Goal: Contribute content: Contribute content

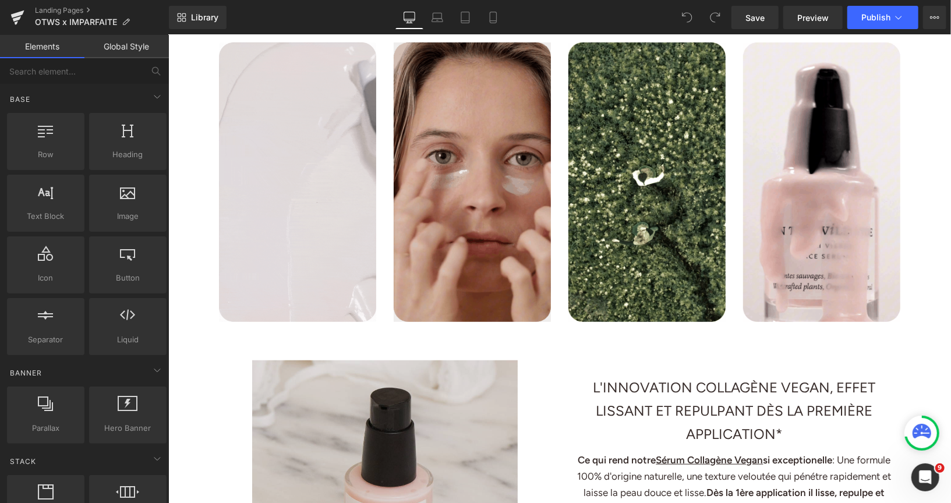
scroll to position [400, 0]
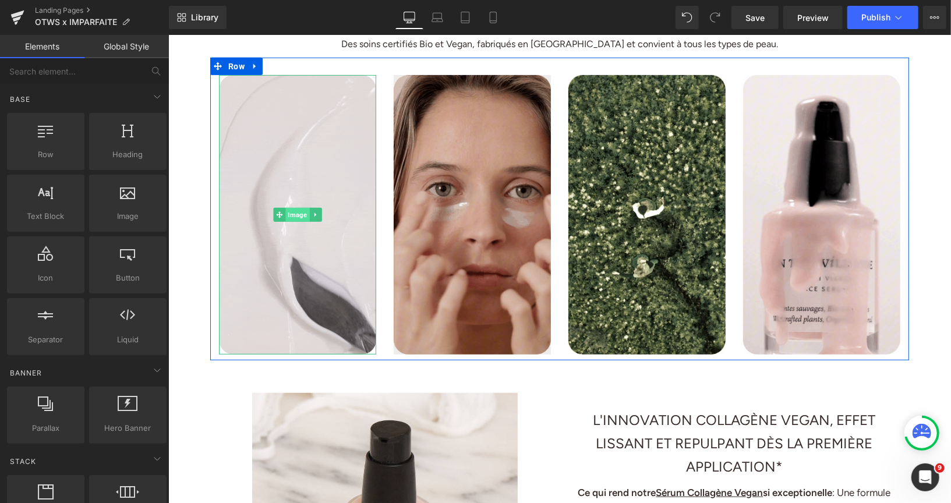
click at [290, 210] on span "Image" at bounding box center [297, 214] width 24 height 14
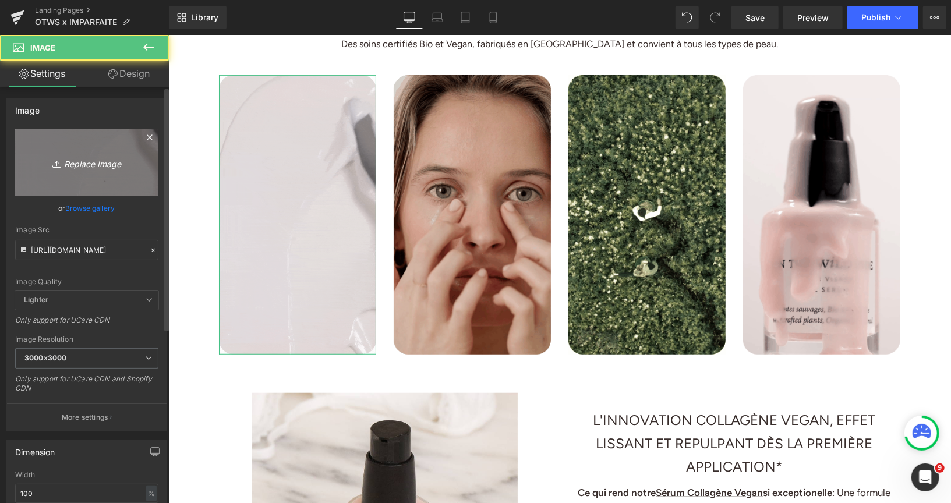
click at [77, 161] on icon "Replace Image" at bounding box center [86, 163] width 93 height 15
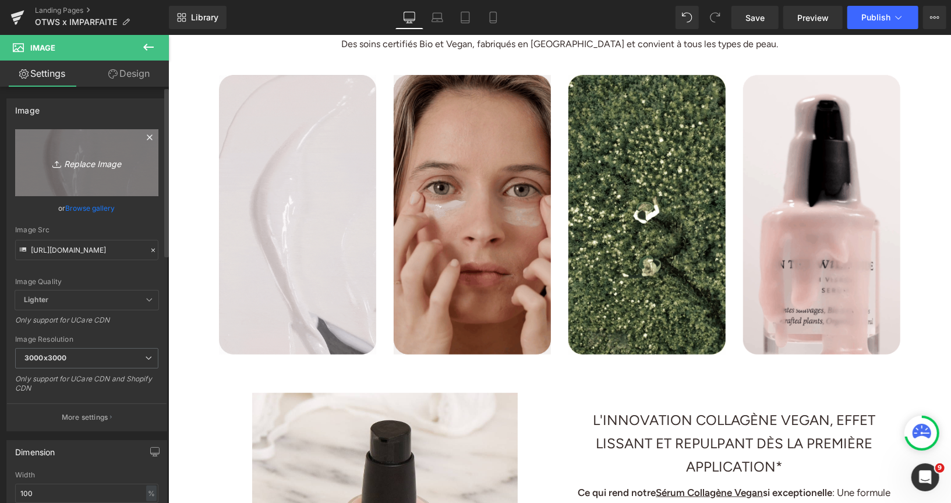
type input "C:\fakepath\CARRElandingpageimparfaite6-ezgif.com-optimize.gif"
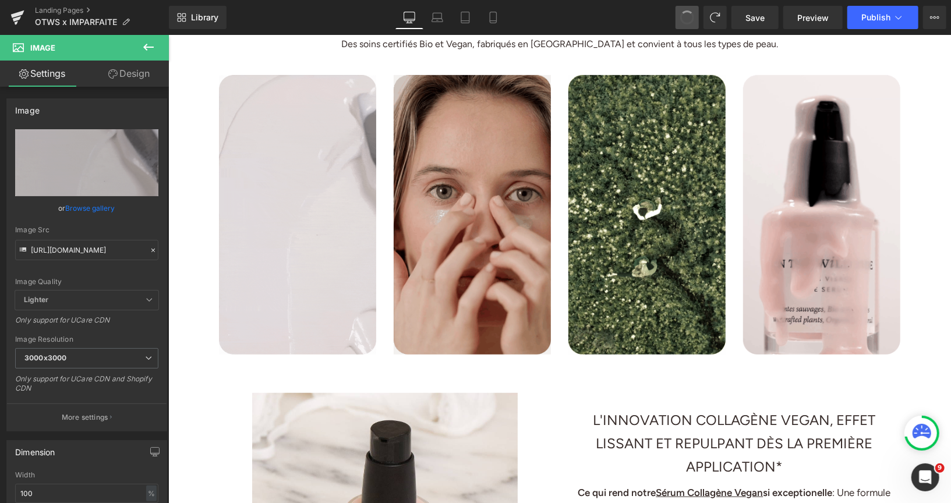
type input "[URL][DOMAIN_NAME]"
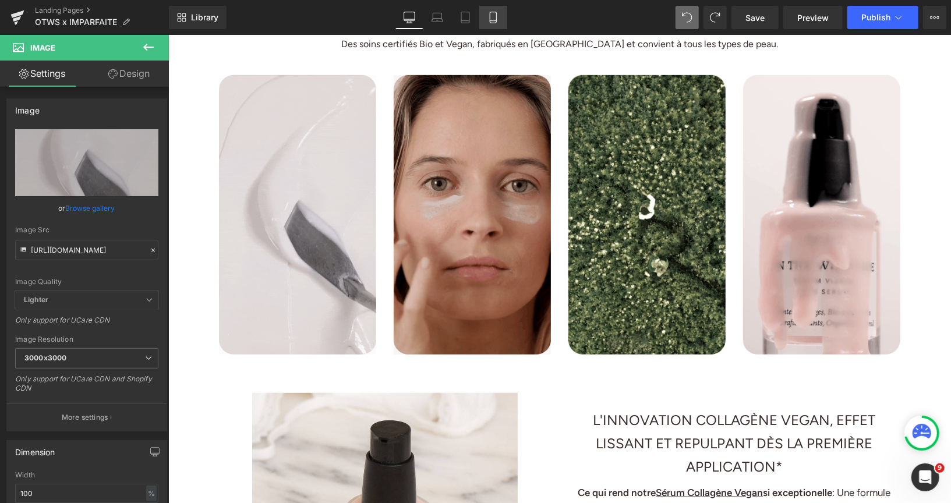
click at [496, 19] on icon at bounding box center [493, 17] width 6 height 11
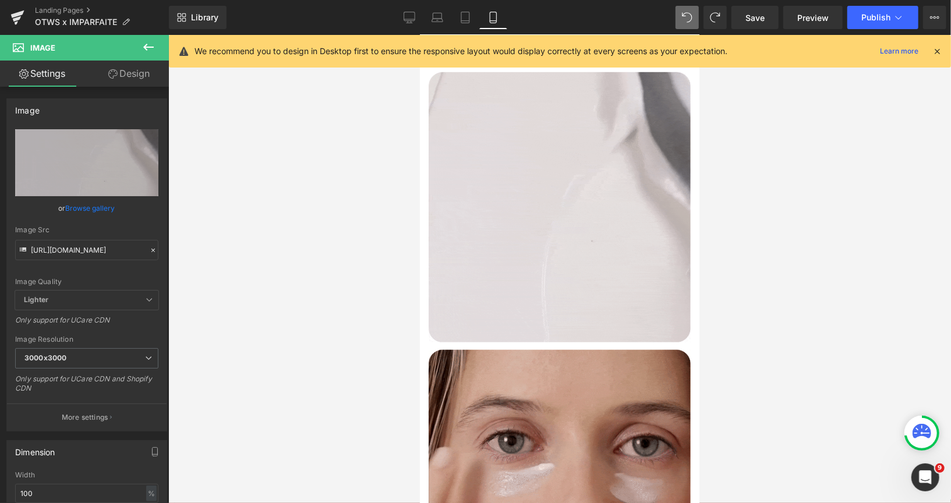
scroll to position [548, 0]
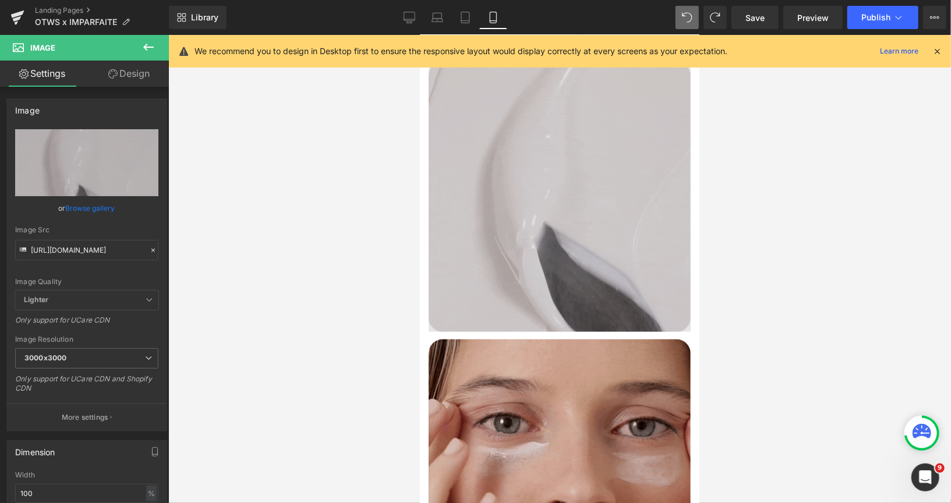
click at [556, 226] on img at bounding box center [559, 200] width 262 height 278
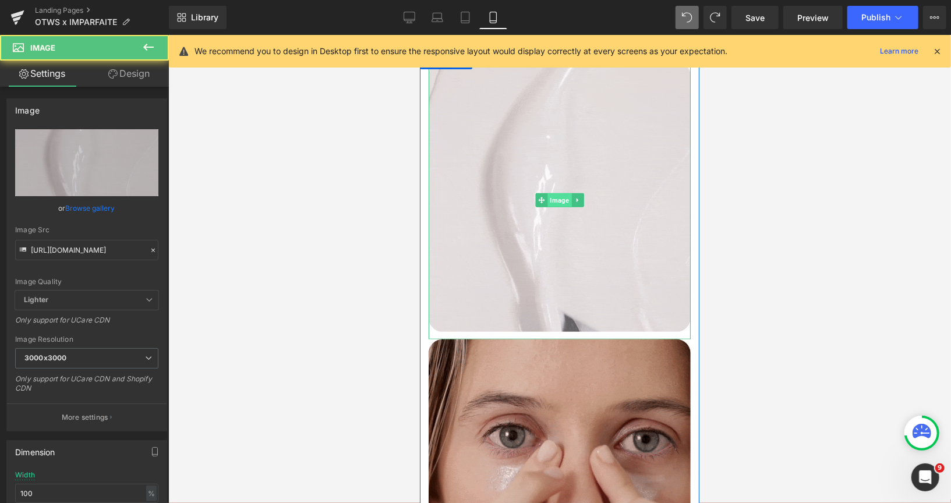
click at [559, 206] on span "Image" at bounding box center [559, 200] width 24 height 14
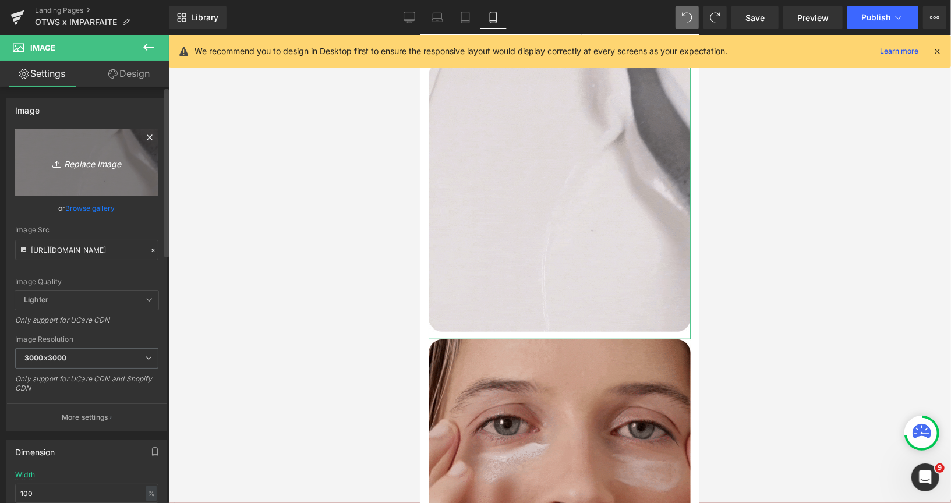
click at [93, 161] on icon "Replace Image" at bounding box center [86, 163] width 93 height 15
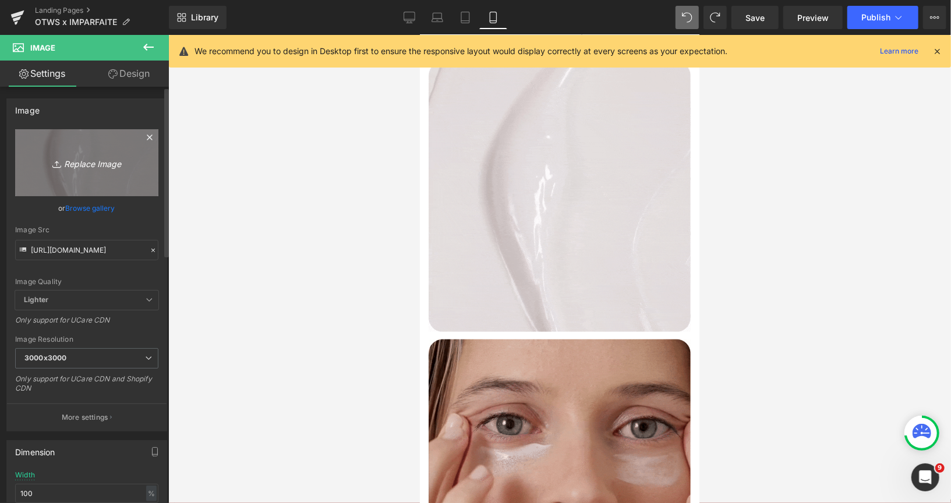
type input "C:\fakepath\CARRElandingpageimparfaite6-ezgif.com-optimize.gif"
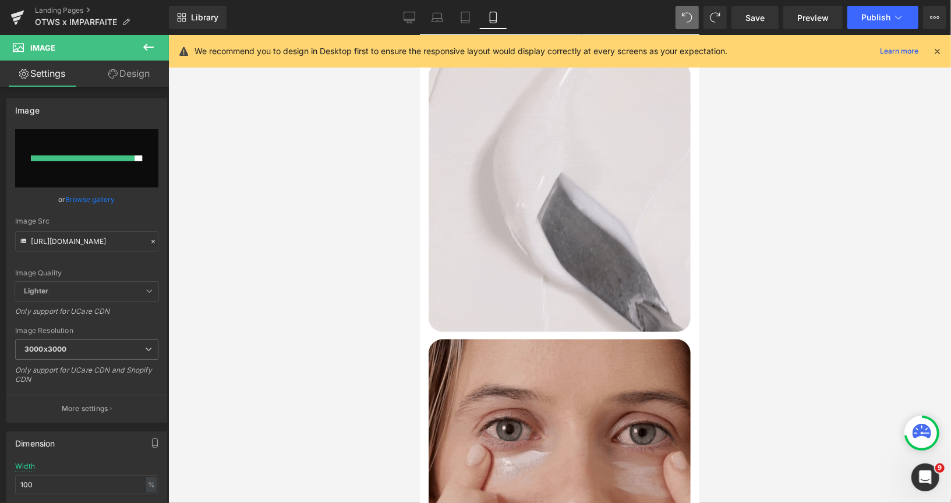
type input "[URL][DOMAIN_NAME]"
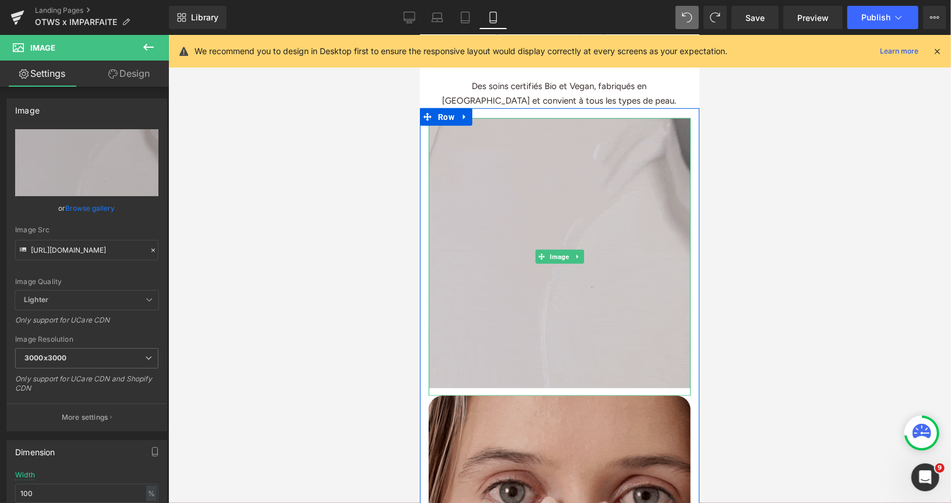
scroll to position [492, 0]
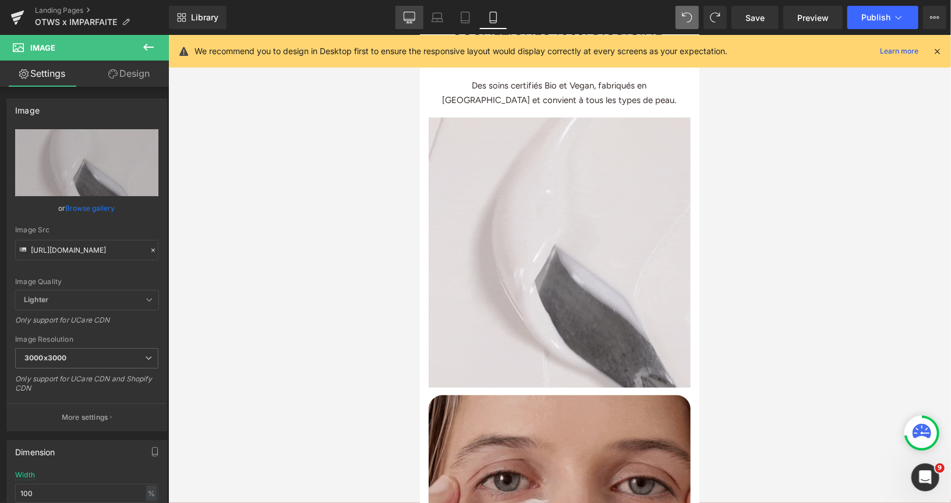
click at [414, 12] on icon at bounding box center [409, 16] width 11 height 9
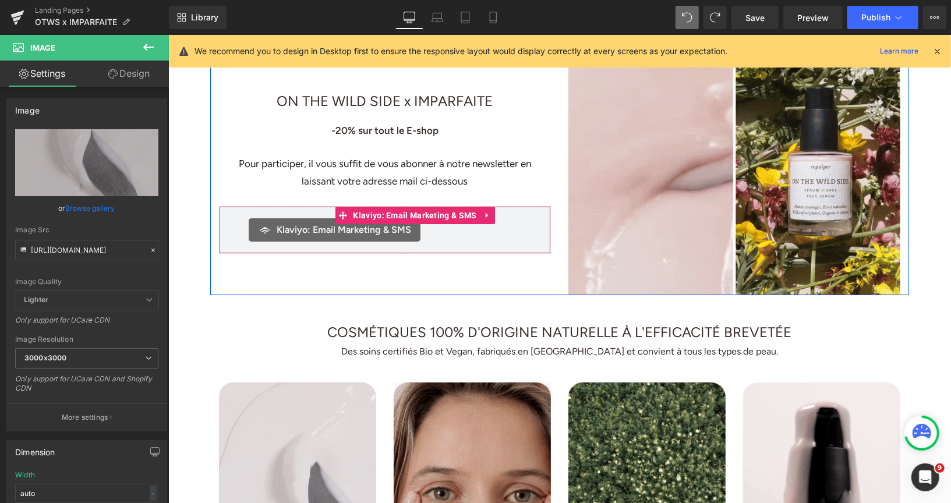
scroll to position [242, 0]
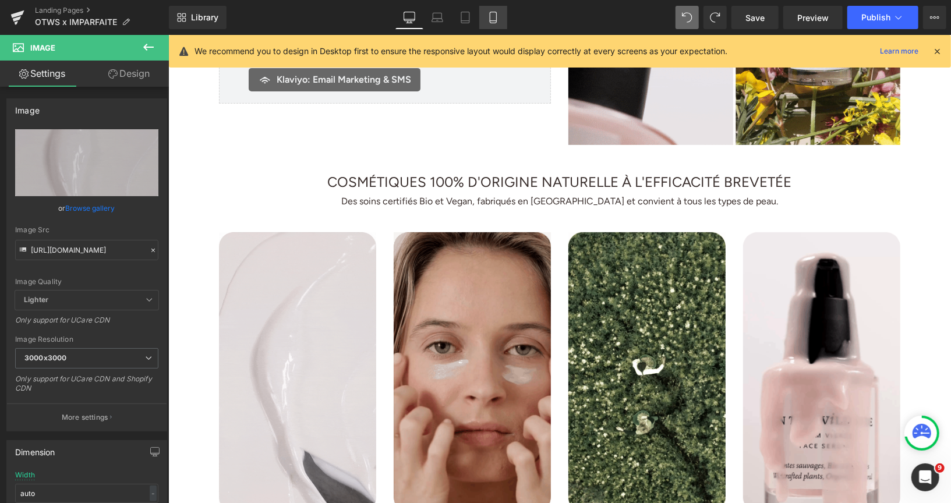
click at [493, 24] on link "Mobile" at bounding box center [494, 17] width 28 height 23
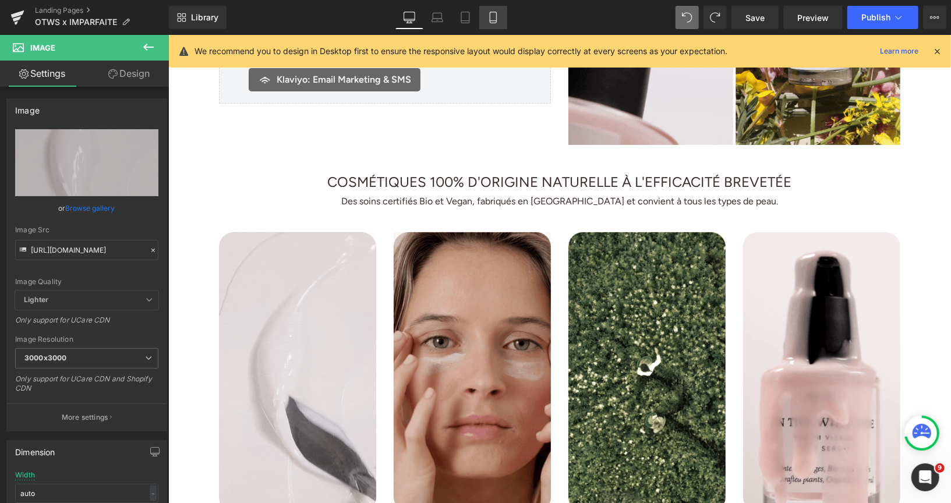
type input "100"
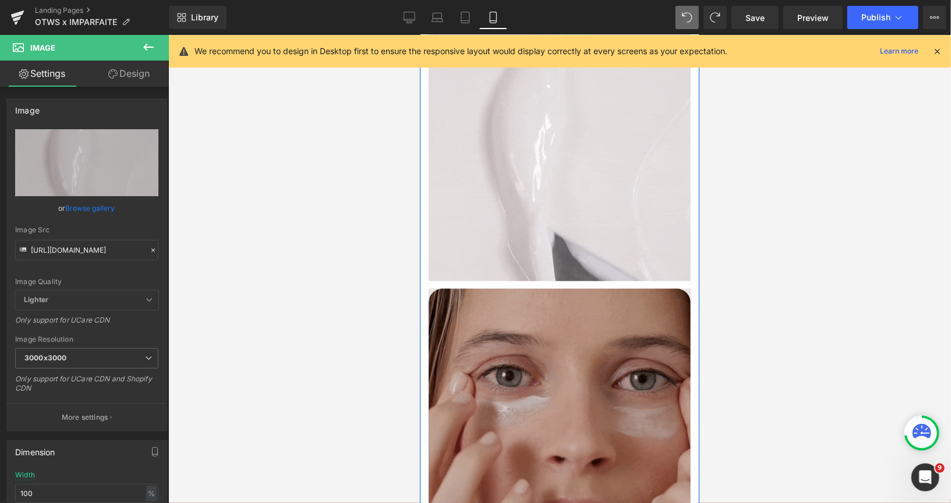
scroll to position [644, 0]
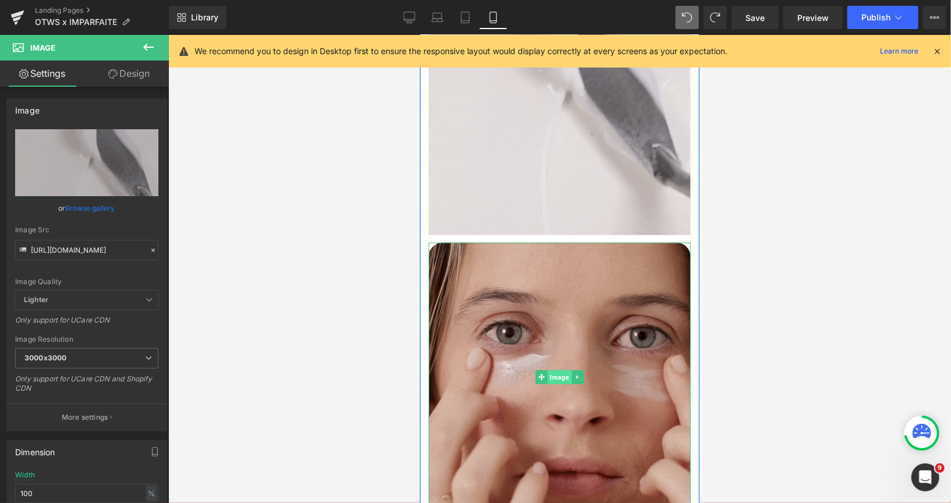
click at [565, 384] on span "Image" at bounding box center [559, 377] width 24 height 14
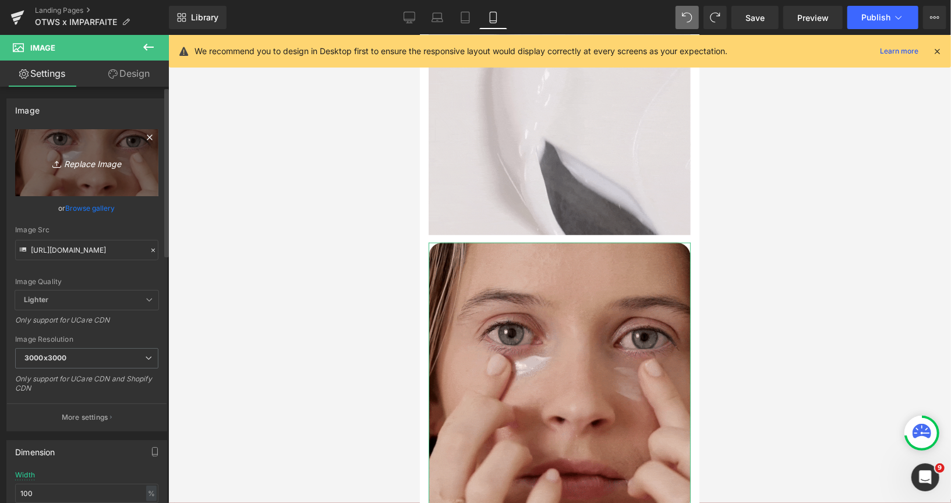
click at [66, 167] on icon "Replace Image" at bounding box center [86, 163] width 93 height 15
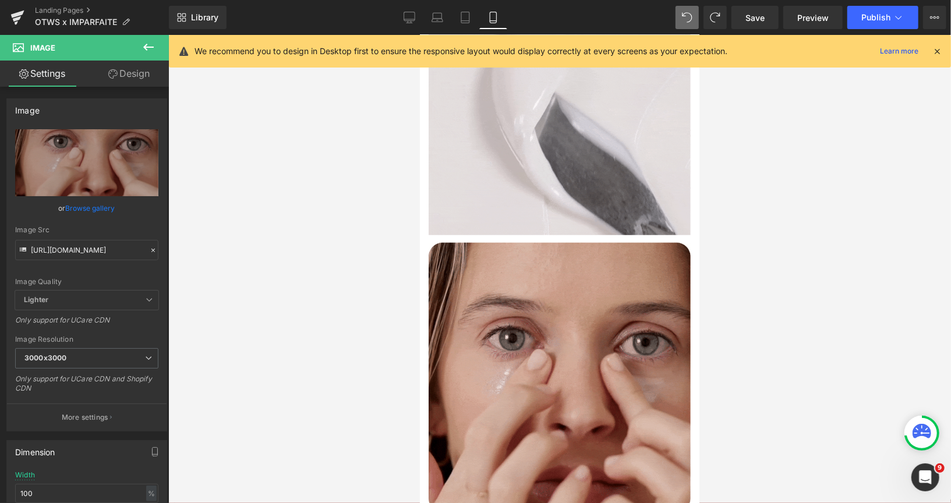
type input "C:\fakepath\CARRElandingpageimparfaite7-ezgif.com-optimize.gif"
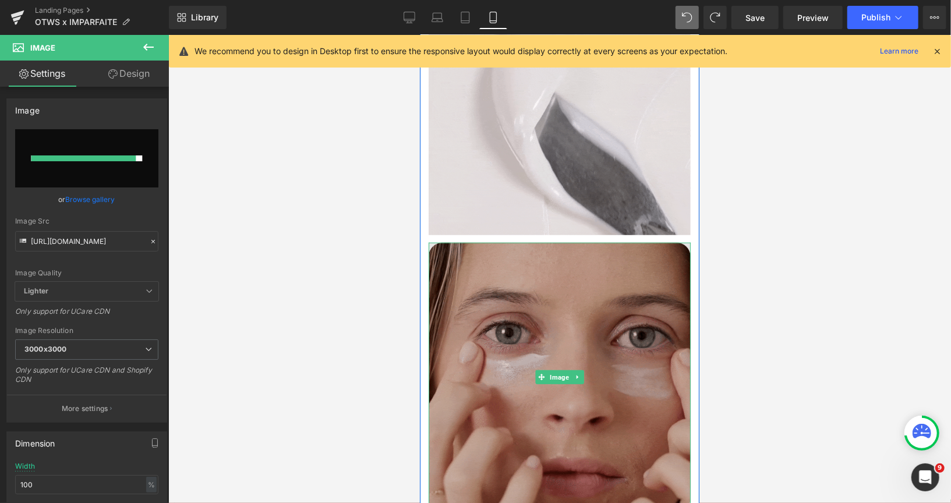
type input "[URL][DOMAIN_NAME]"
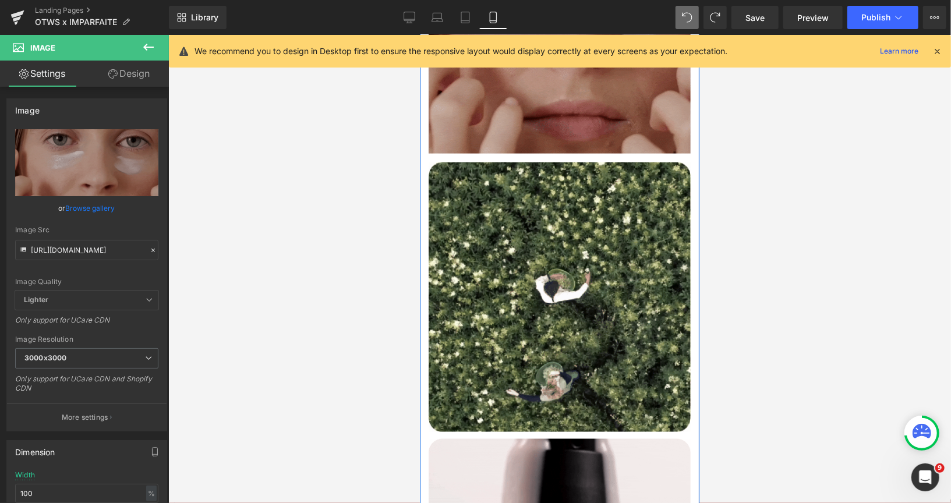
scroll to position [1033, 0]
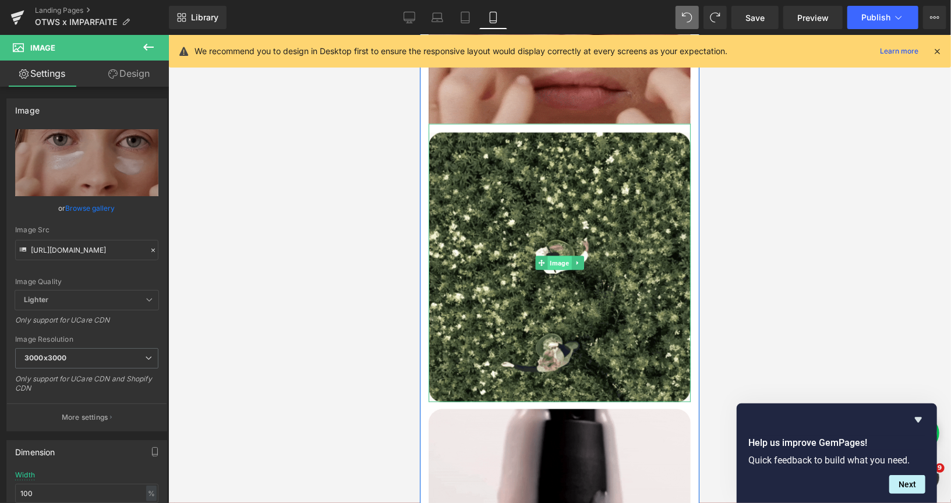
click at [556, 270] on span "Image" at bounding box center [559, 263] width 24 height 14
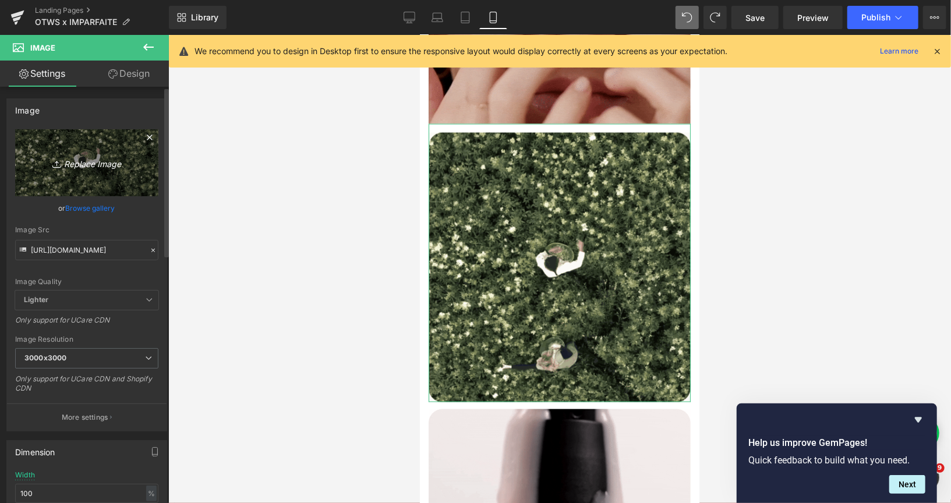
click at [77, 166] on icon "Replace Image" at bounding box center [86, 163] width 93 height 15
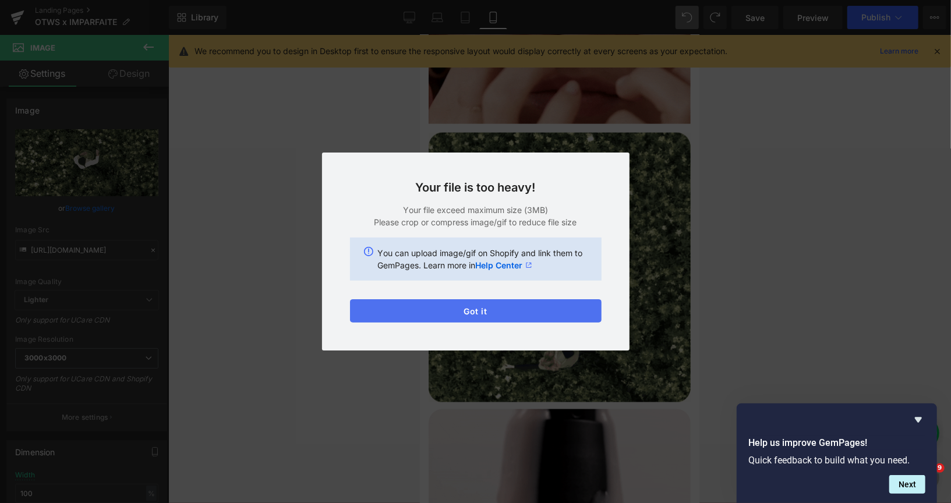
click at [557, 310] on button "Got it" at bounding box center [476, 310] width 252 height 23
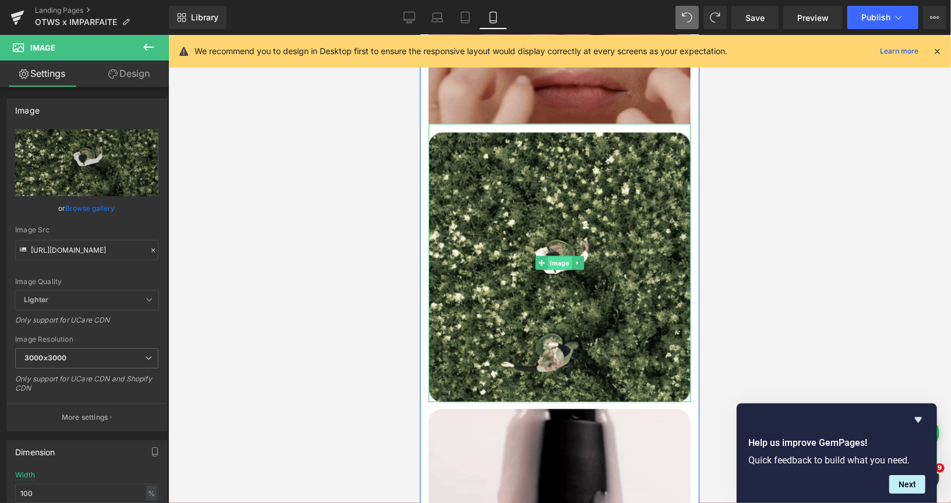
click at [554, 270] on span "Image" at bounding box center [559, 263] width 24 height 14
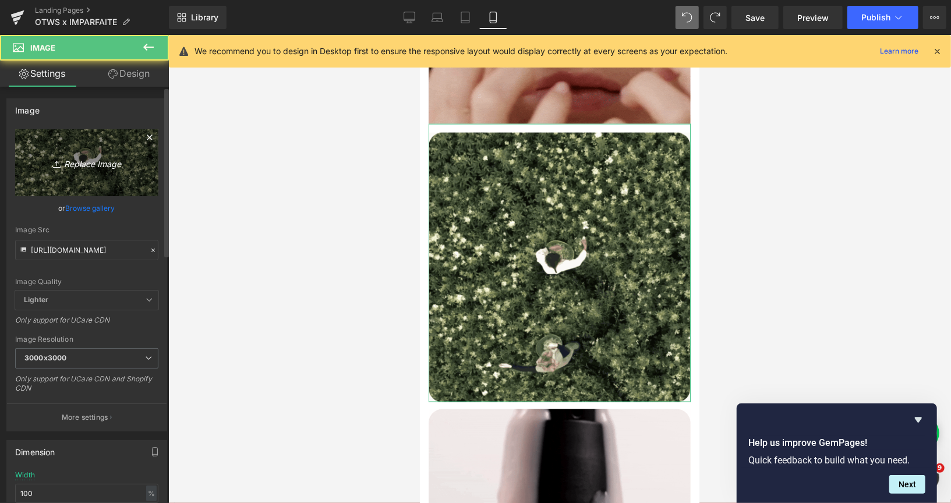
click at [57, 163] on icon at bounding box center [58, 164] width 12 height 12
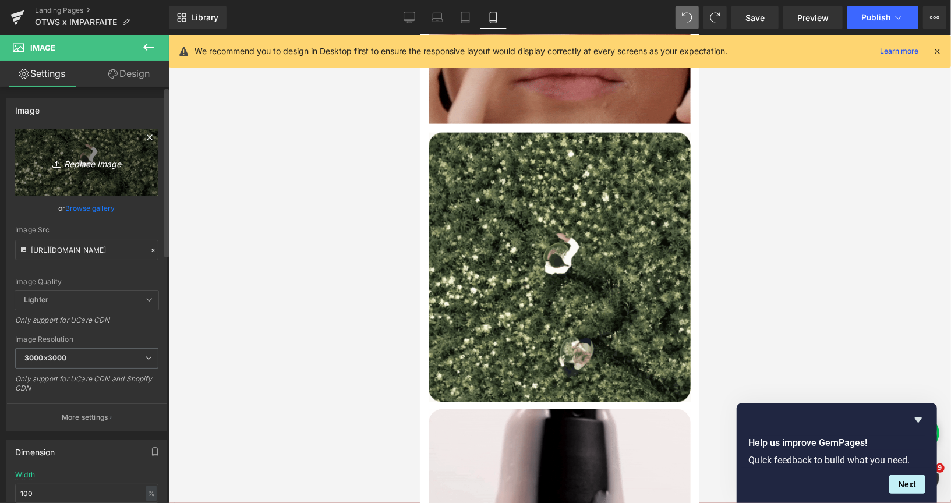
type input "C:\fakepath\carre-final-3MiB.gif"
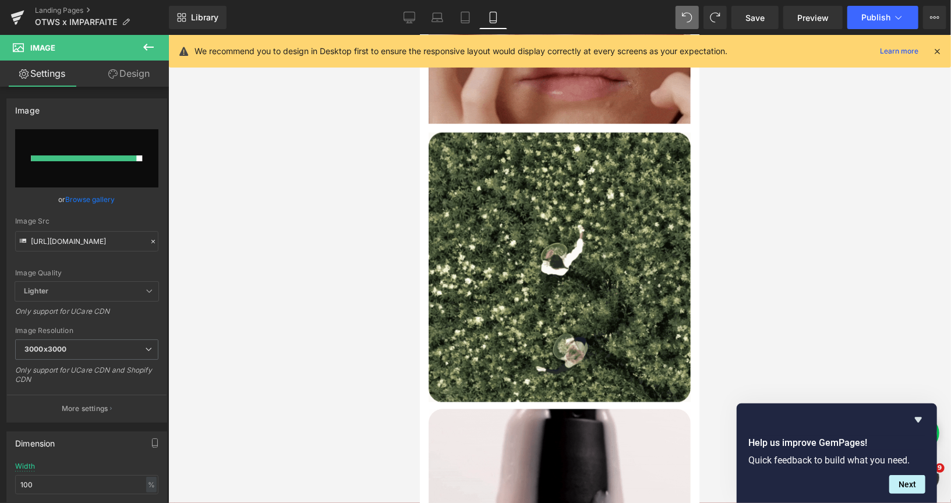
type input "[URL][DOMAIN_NAME]"
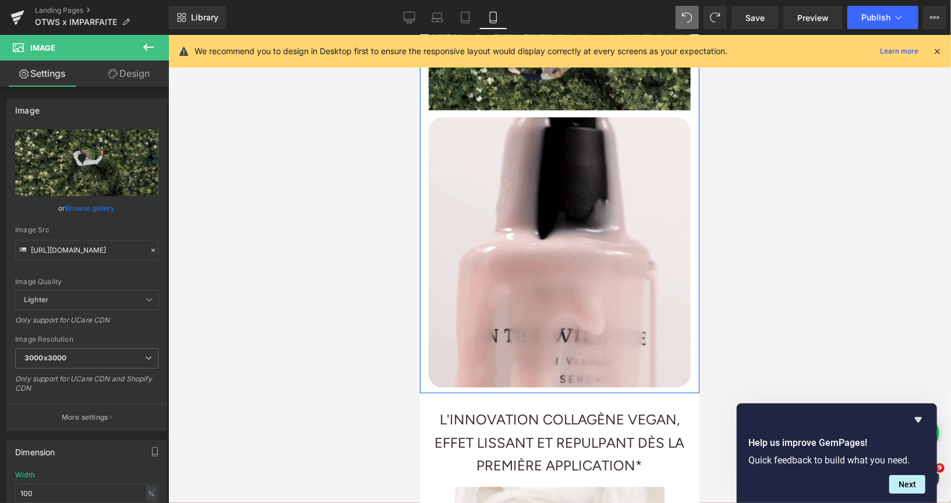
scroll to position [1327, 0]
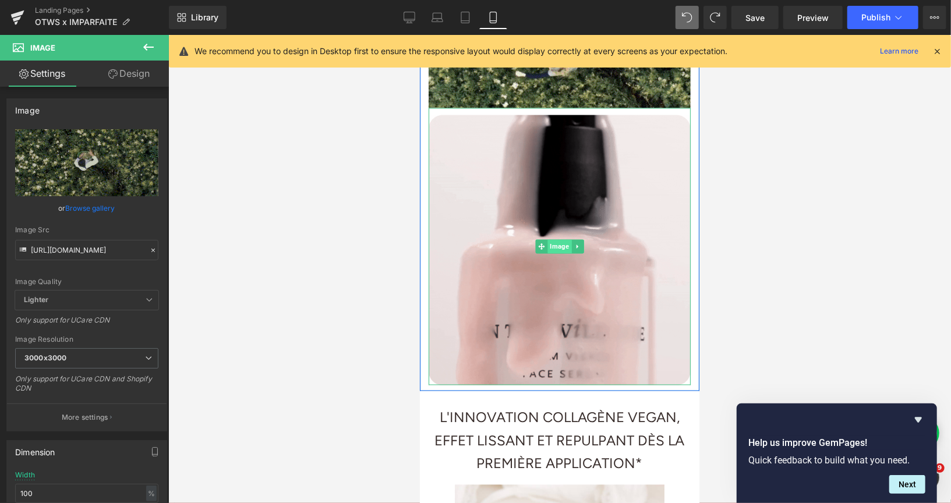
click at [559, 253] on span "Image" at bounding box center [559, 246] width 24 height 14
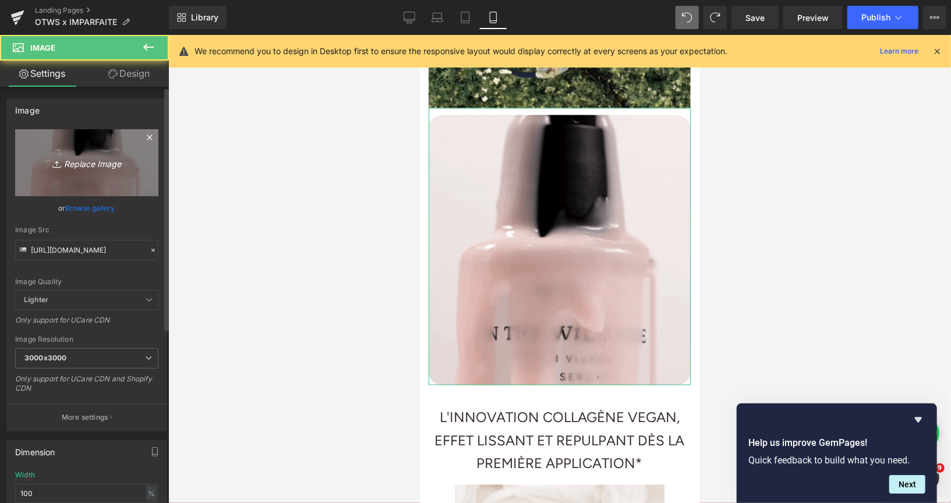
click at [106, 163] on icon "Replace Image" at bounding box center [86, 163] width 93 height 15
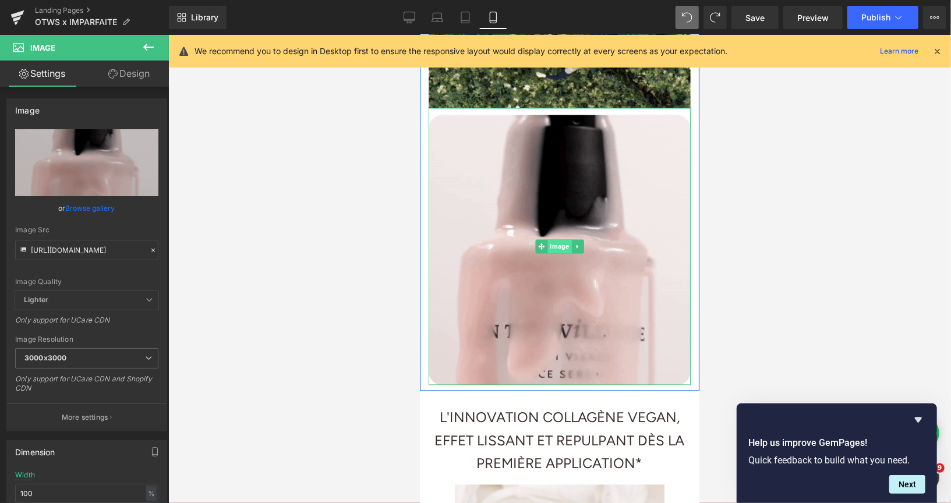
click at [557, 253] on span "Image" at bounding box center [559, 246] width 24 height 14
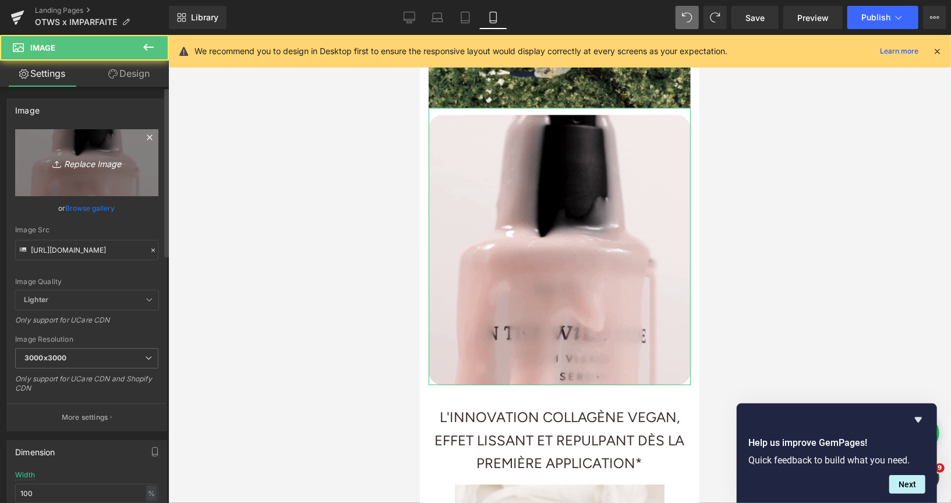
click at [88, 156] on icon "Replace Image" at bounding box center [86, 163] width 93 height 15
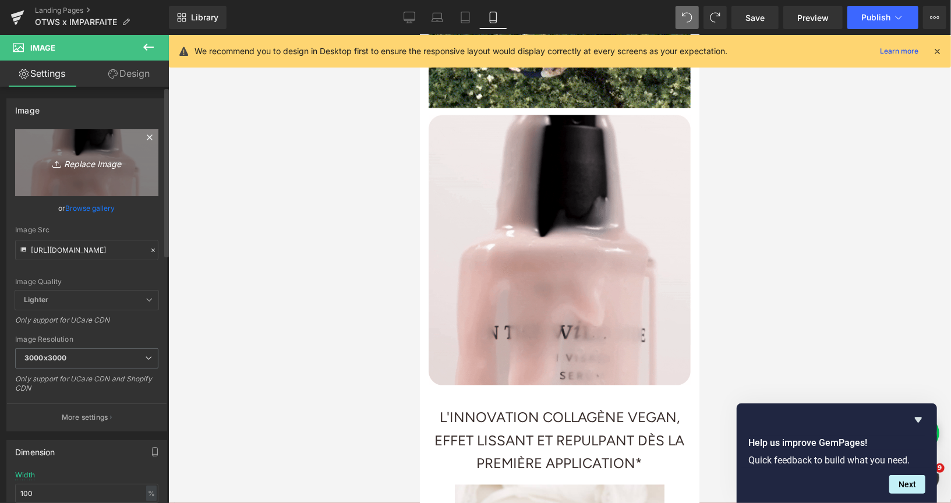
type input "C:\fakepath\CARRElandingpageimparfaite10-ezgif.com-optimize.gif"
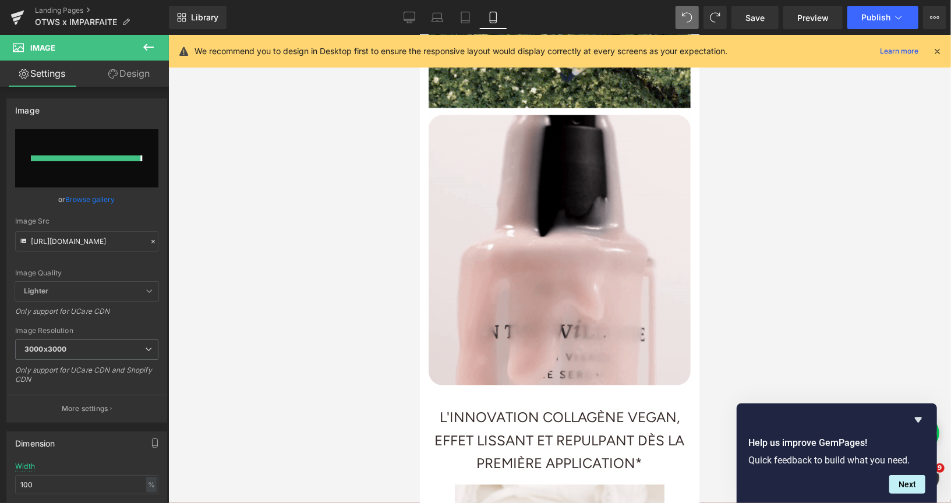
type input "[URL][DOMAIN_NAME]"
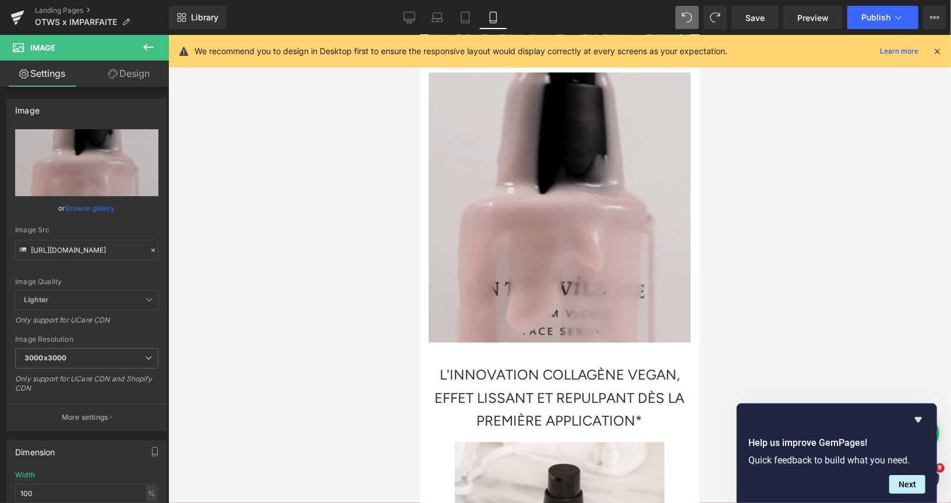
scroll to position [1302, 0]
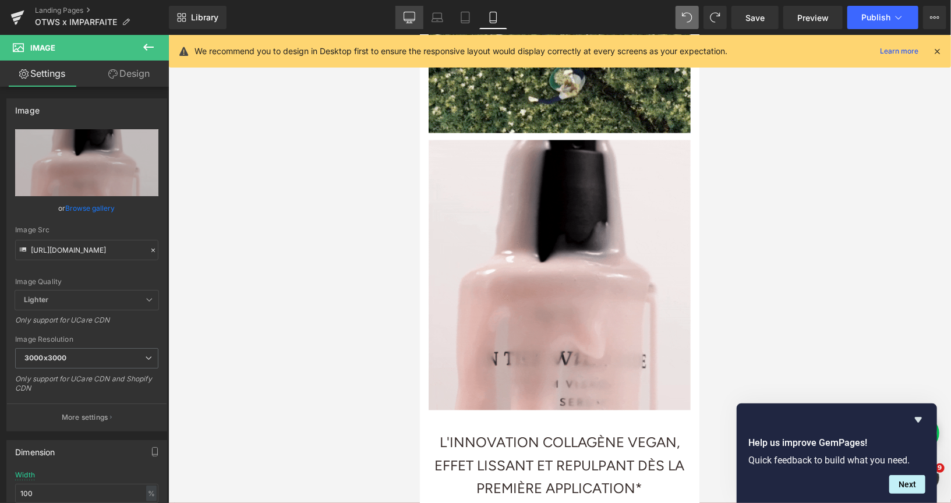
click at [413, 15] on icon at bounding box center [410, 18] width 12 height 12
type input "auto"
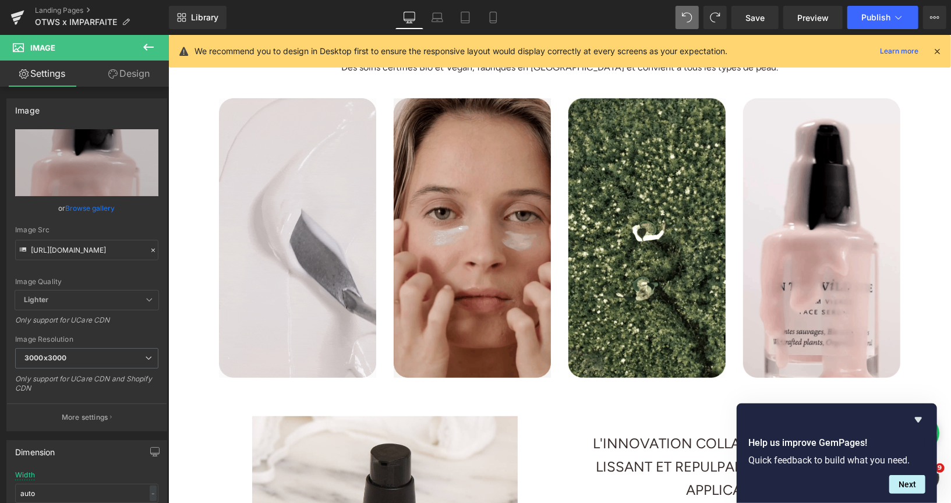
scroll to position [377, 0]
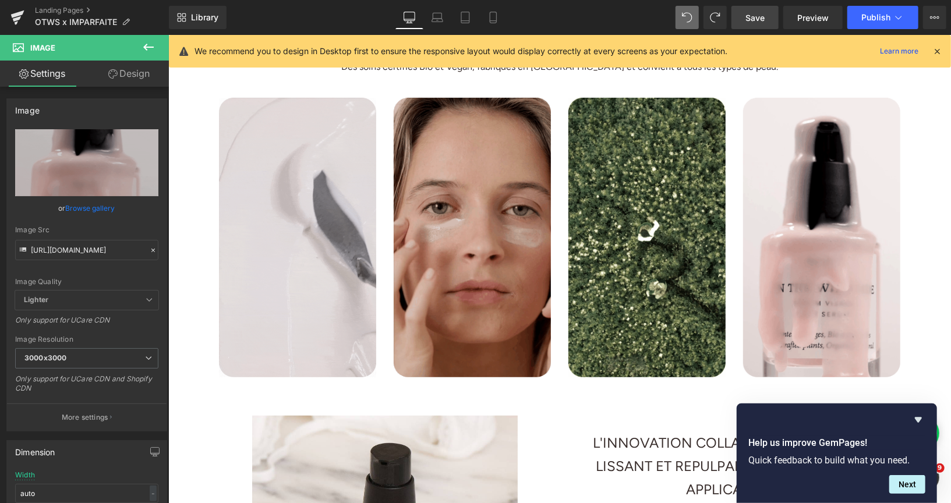
click at [747, 26] on link "Save" at bounding box center [755, 17] width 47 height 23
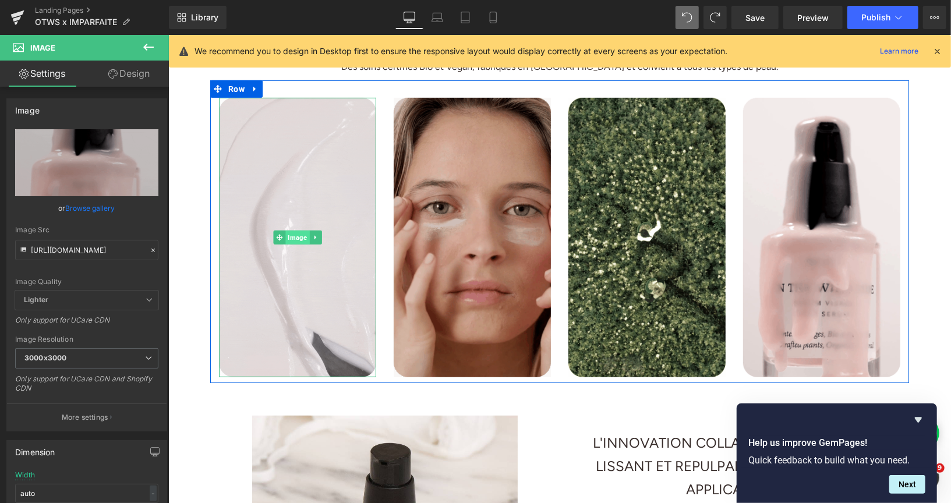
click at [294, 233] on span "Image" at bounding box center [297, 237] width 24 height 14
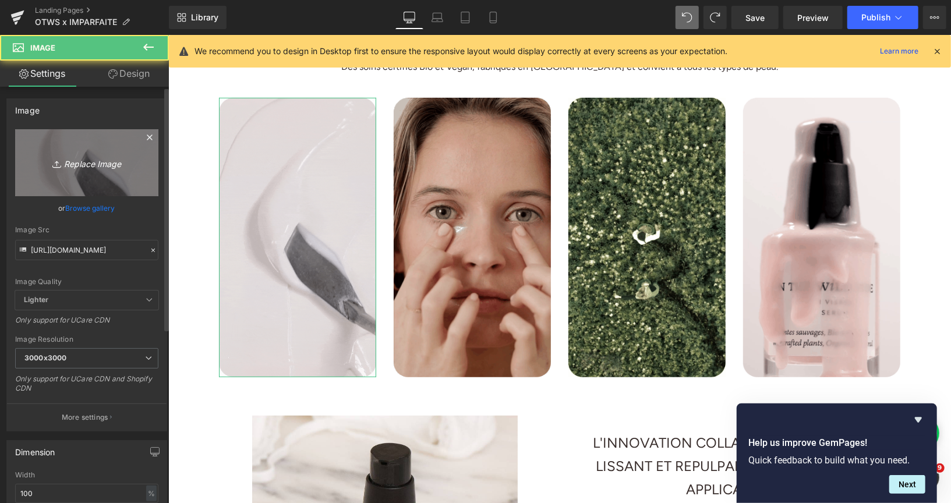
click at [74, 158] on icon "Replace Image" at bounding box center [86, 163] width 93 height 15
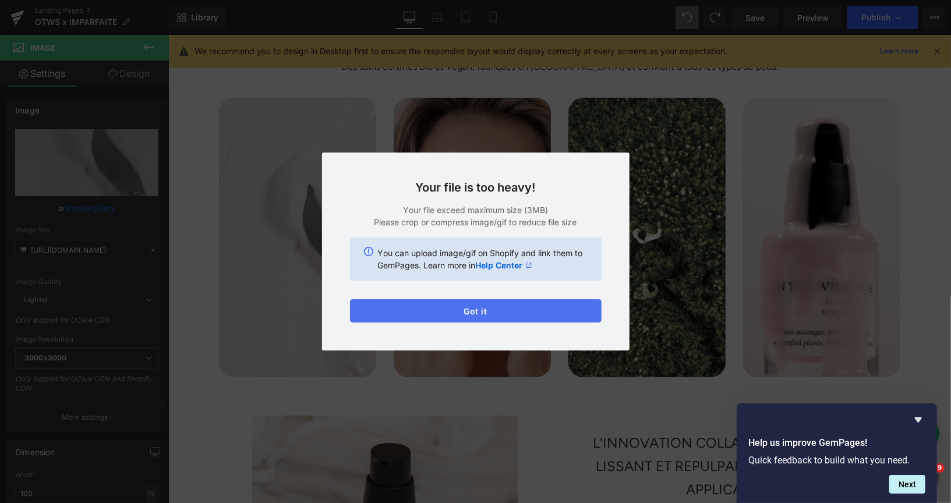
click at [563, 317] on button "Got it" at bounding box center [476, 310] width 252 height 23
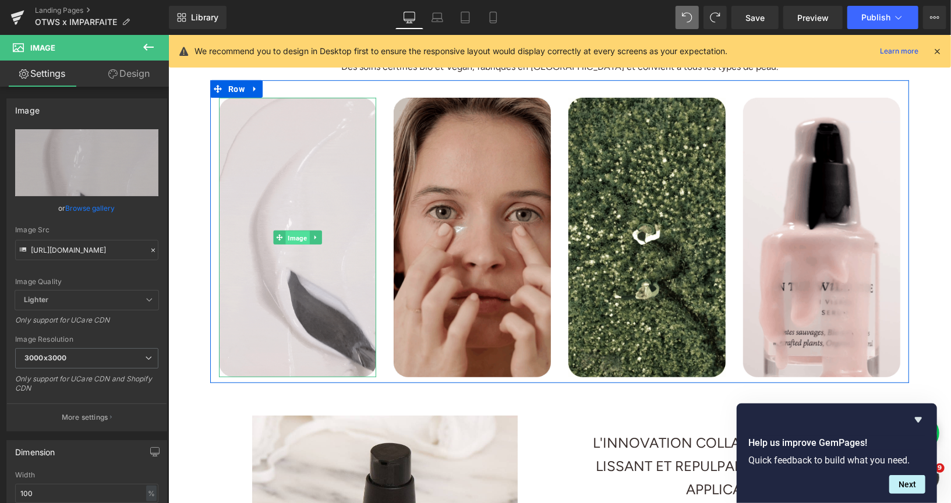
click at [298, 237] on span "Image" at bounding box center [297, 238] width 24 height 14
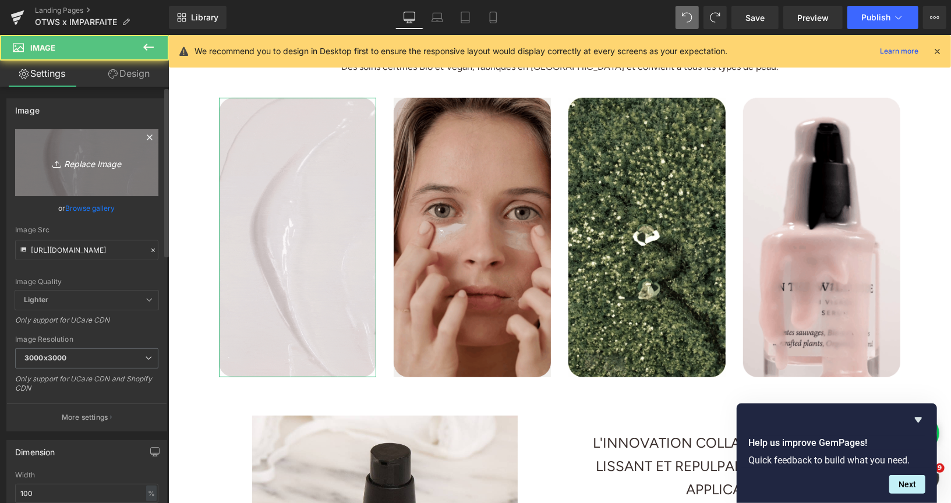
click at [95, 166] on icon "Replace Image" at bounding box center [86, 163] width 93 height 15
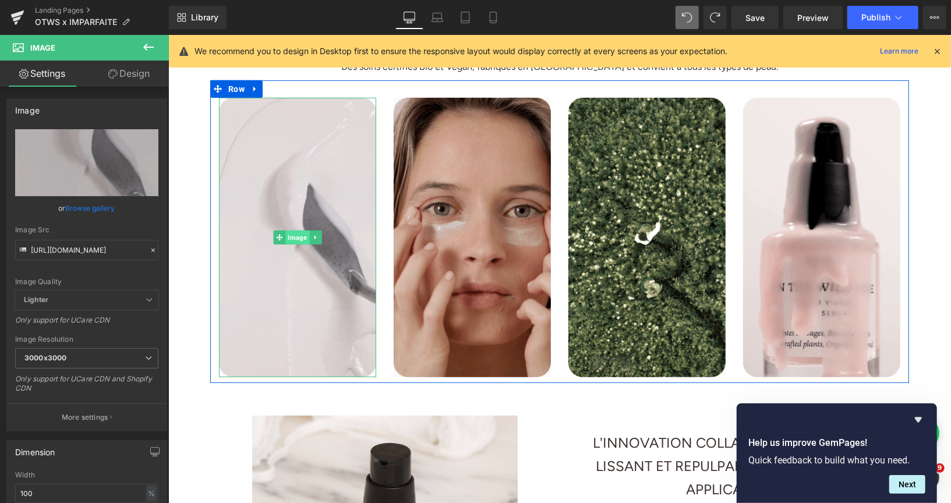
click at [299, 239] on span "Image" at bounding box center [297, 237] width 24 height 14
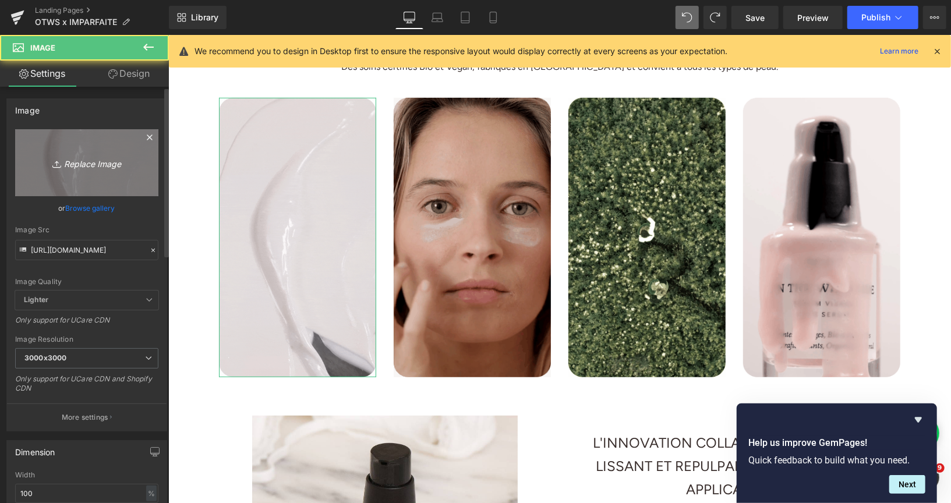
click at [64, 170] on icon "Replace Image" at bounding box center [86, 163] width 93 height 15
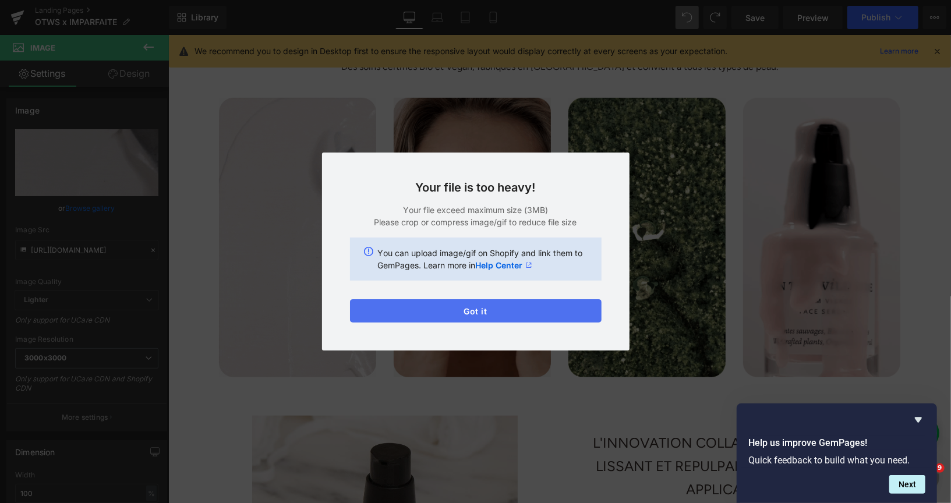
click at [527, 306] on button "Got it" at bounding box center [476, 310] width 252 height 23
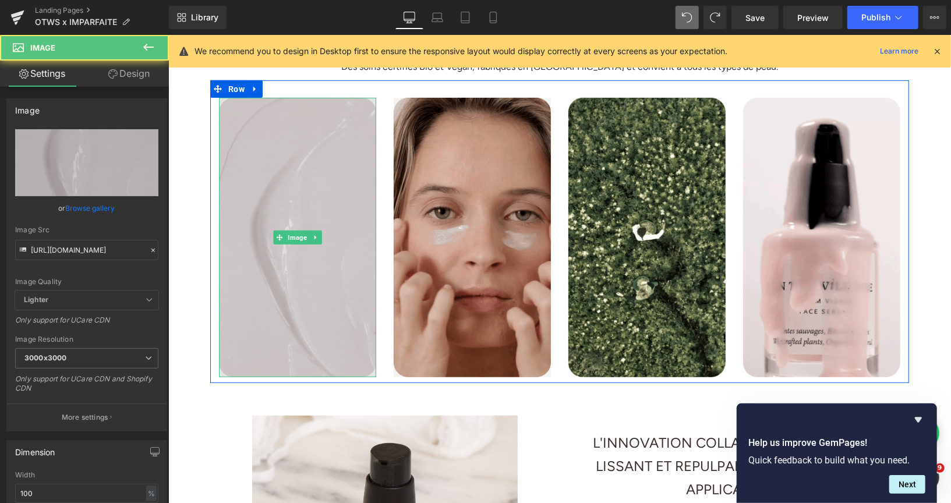
click at [302, 226] on img at bounding box center [296, 237] width 157 height 280
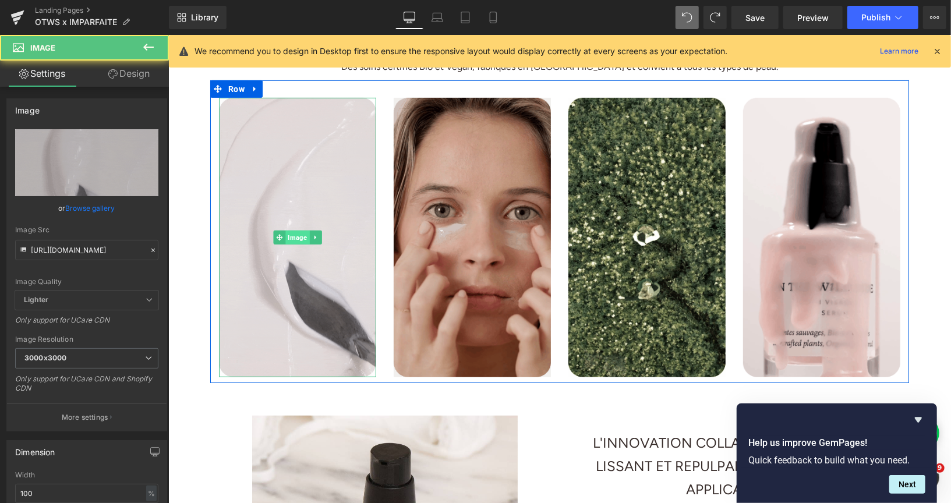
click at [294, 238] on span "Image" at bounding box center [297, 237] width 24 height 14
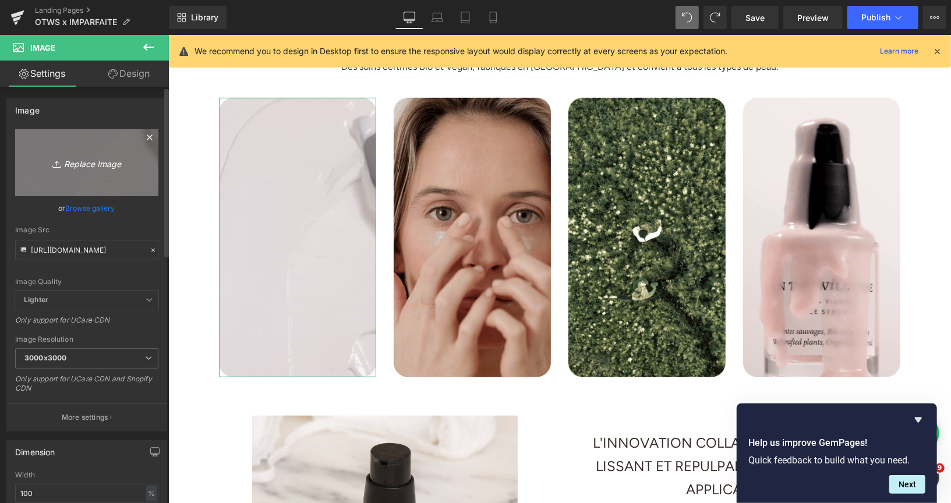
click at [103, 165] on icon "Replace Image" at bounding box center [86, 163] width 93 height 15
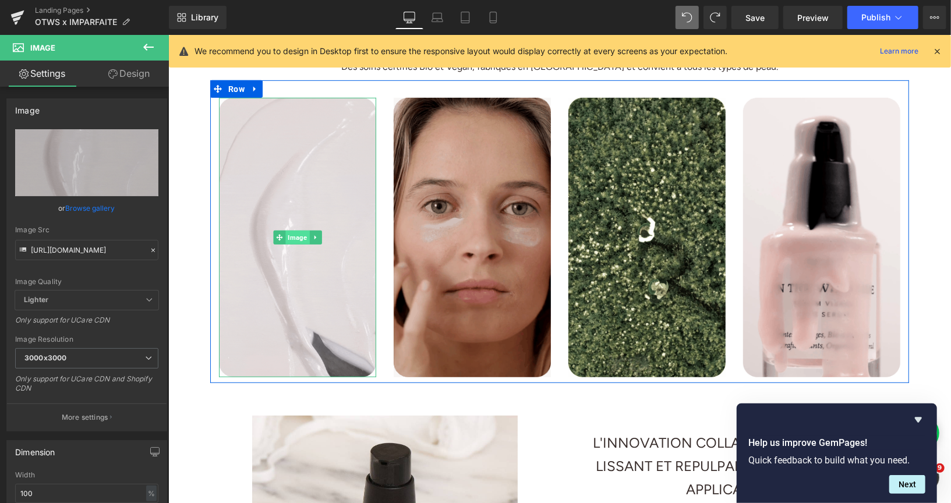
click at [296, 239] on span "Image" at bounding box center [297, 237] width 24 height 14
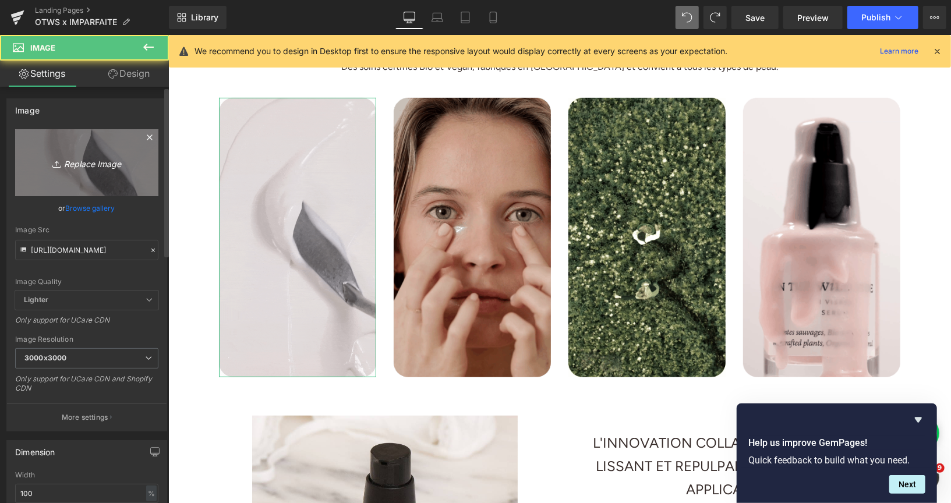
click at [73, 156] on icon "Replace Image" at bounding box center [86, 163] width 93 height 15
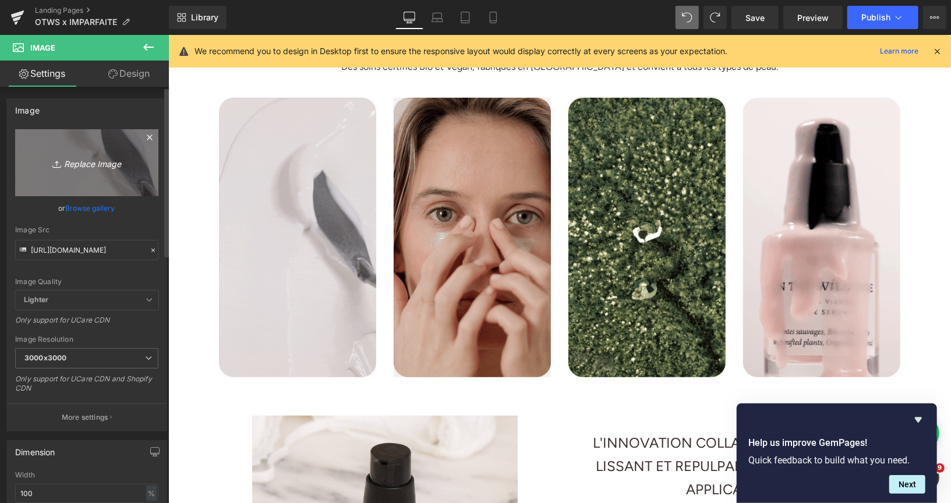
type input "C:\fakepath\landingpageimparfaite4-ezgif.com-optimize (3).gif"
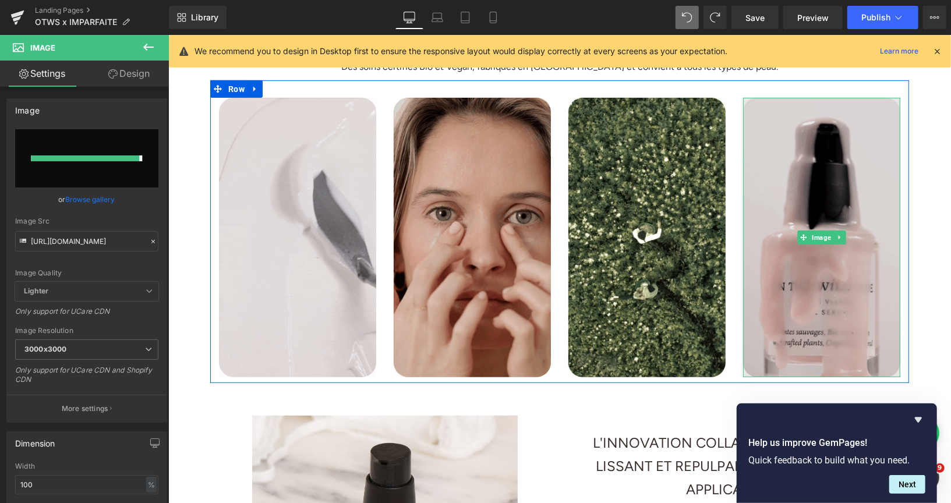
type input "[URL][DOMAIN_NAME]"
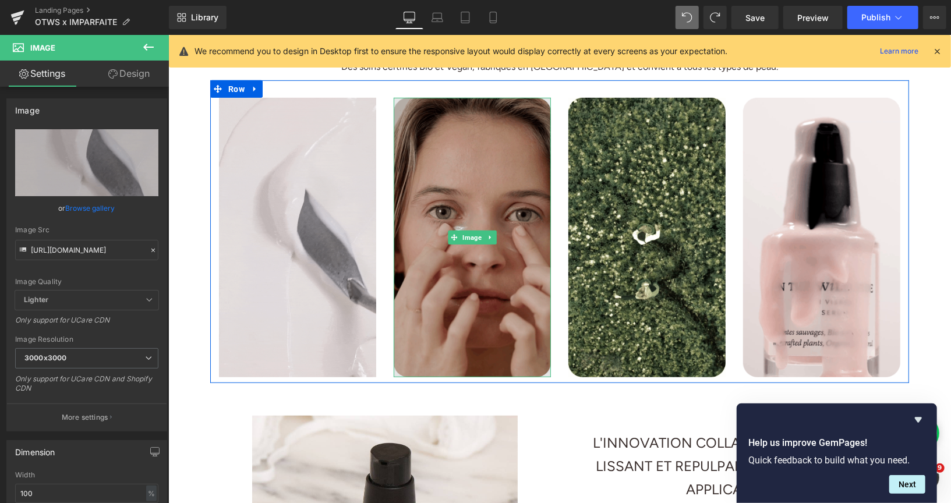
click at [482, 245] on img at bounding box center [471, 237] width 157 height 280
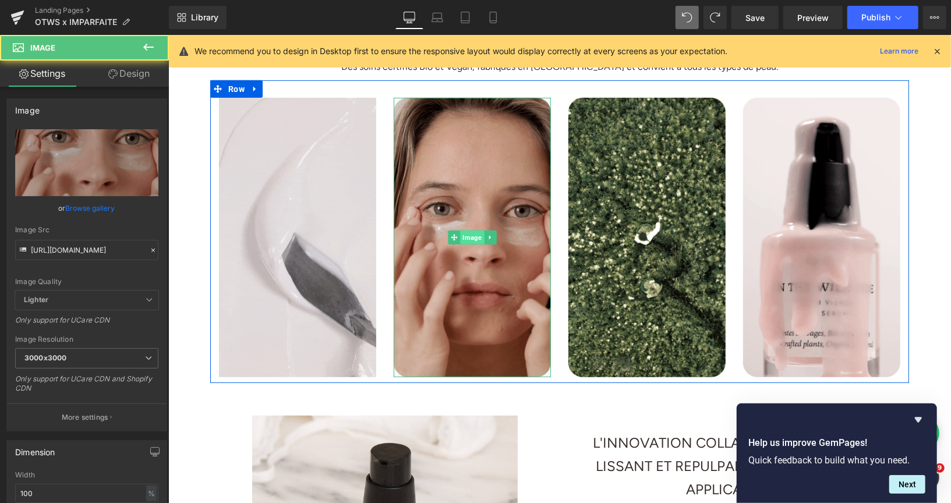
click at [475, 237] on span "Image" at bounding box center [472, 237] width 24 height 14
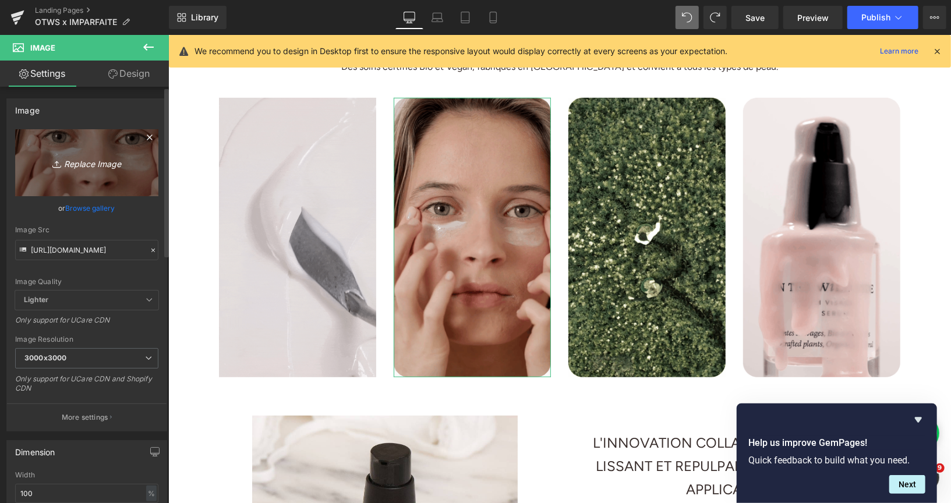
click at [111, 161] on icon "Replace Image" at bounding box center [86, 163] width 93 height 15
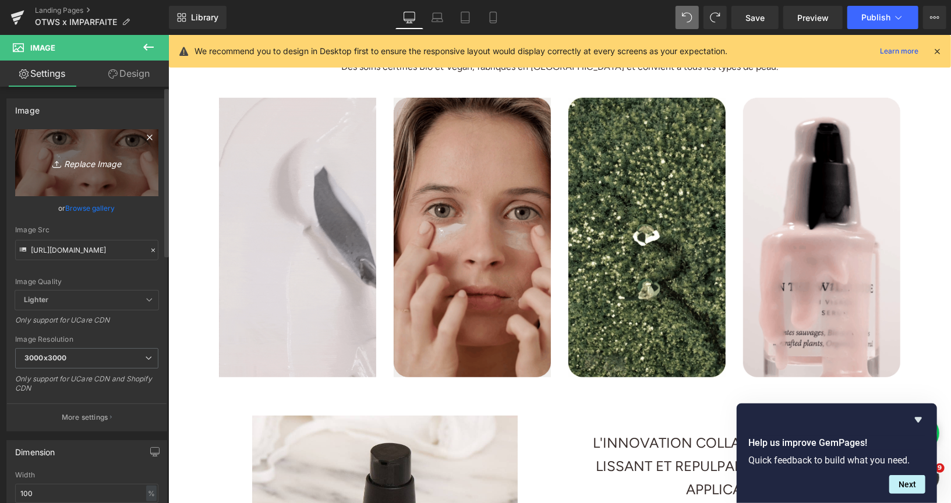
type input "C:\fakepath\landingpageimparfaite6-3MiB.gif"
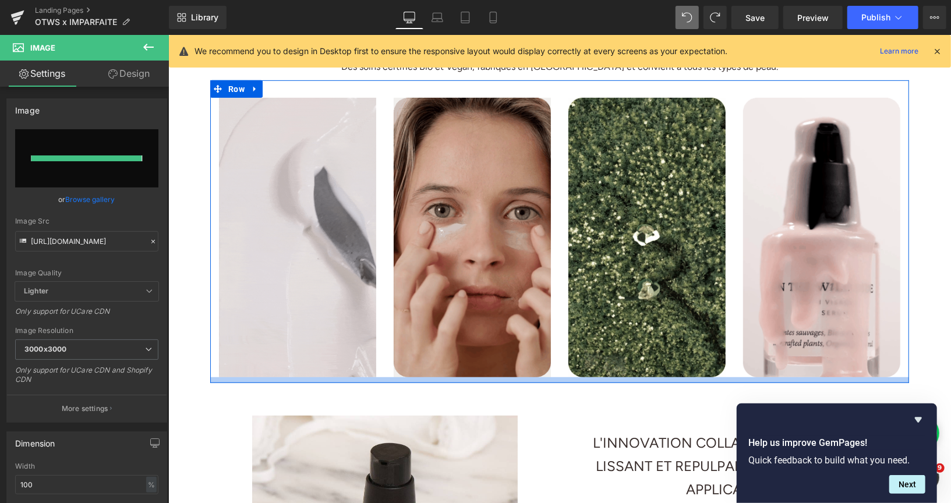
type input "[URL][DOMAIN_NAME]"
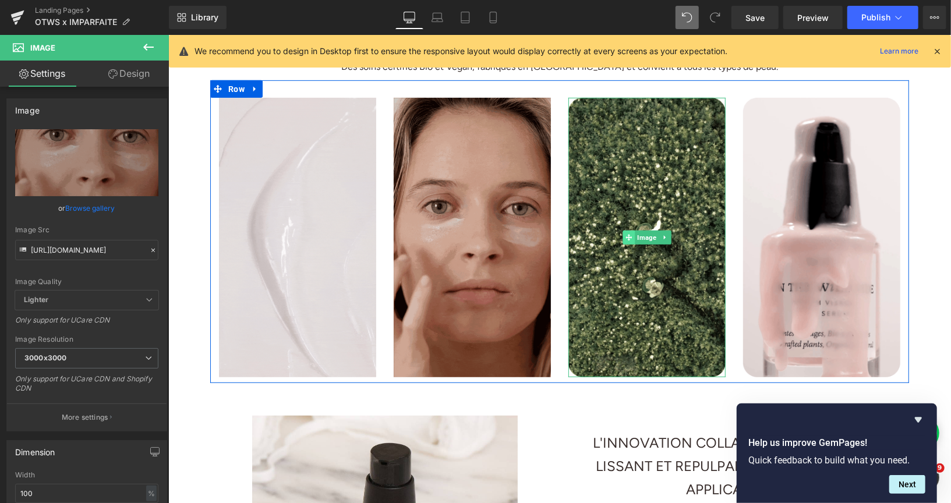
click at [633, 238] on span at bounding box center [629, 237] width 12 height 14
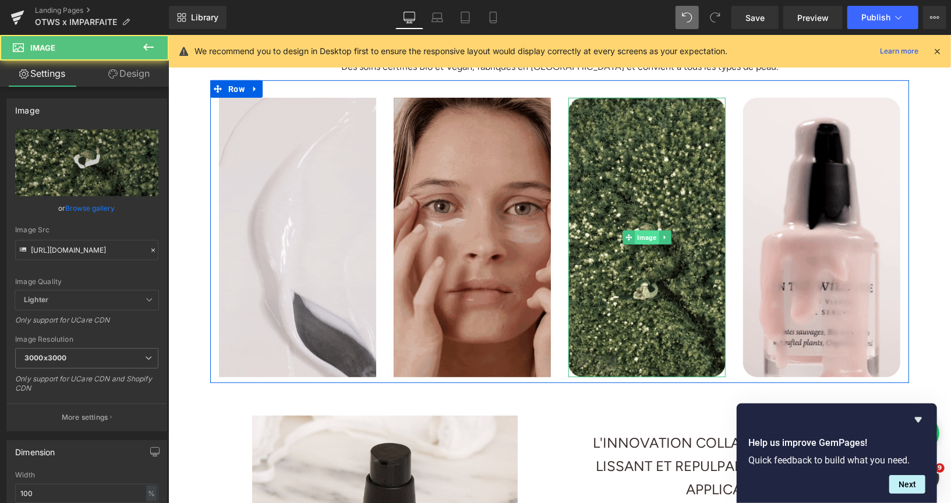
click at [646, 239] on span "Image" at bounding box center [646, 237] width 24 height 14
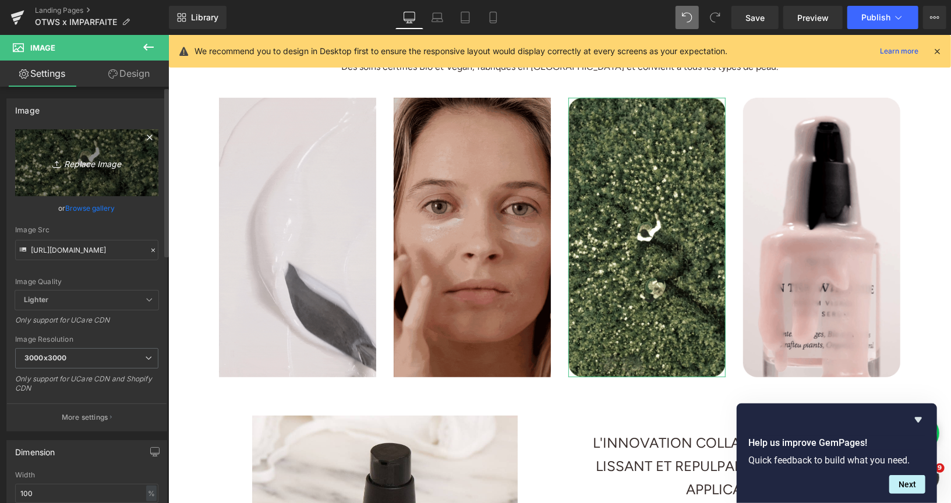
click at [82, 163] on icon "Replace Image" at bounding box center [86, 163] width 93 height 15
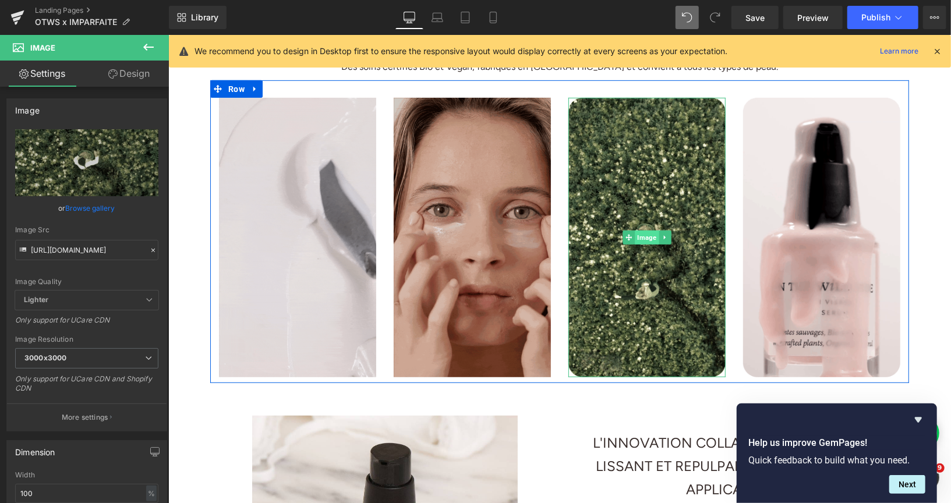
click at [646, 238] on span "Image" at bounding box center [646, 237] width 24 height 14
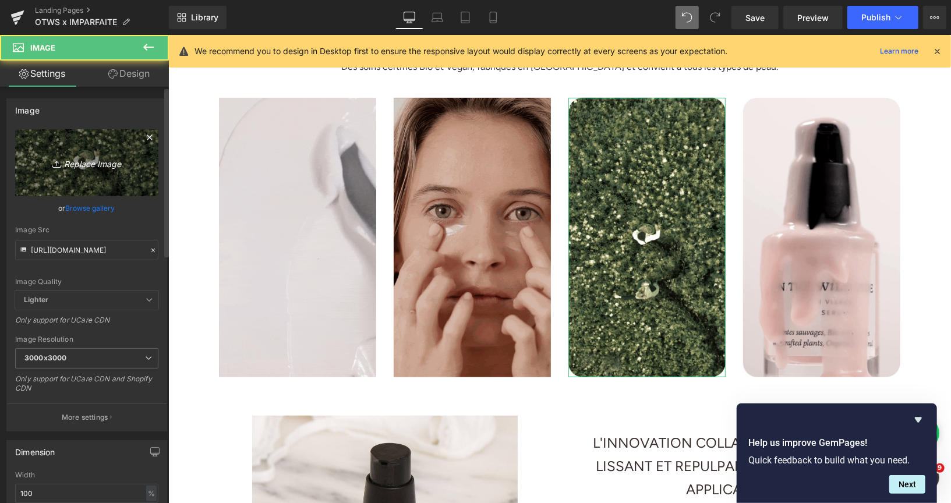
click at [76, 166] on icon "Replace Image" at bounding box center [86, 163] width 93 height 15
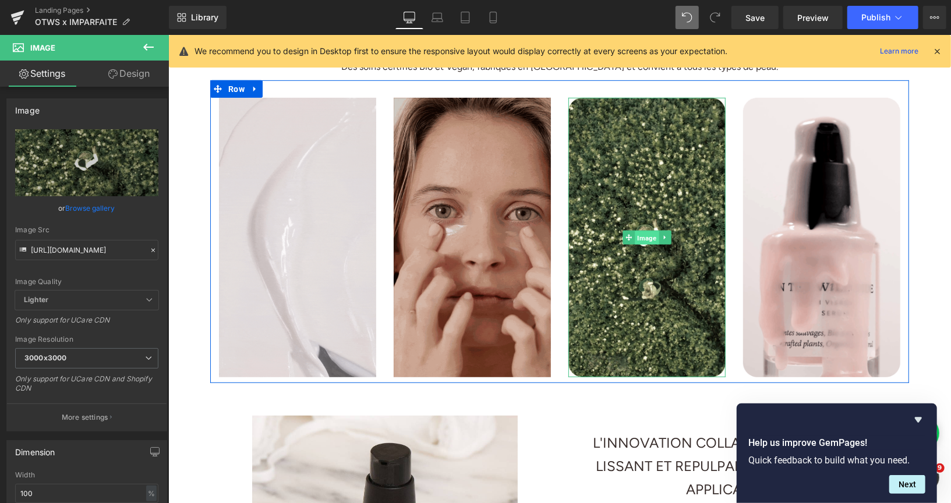
click at [649, 236] on span "Image" at bounding box center [646, 238] width 24 height 14
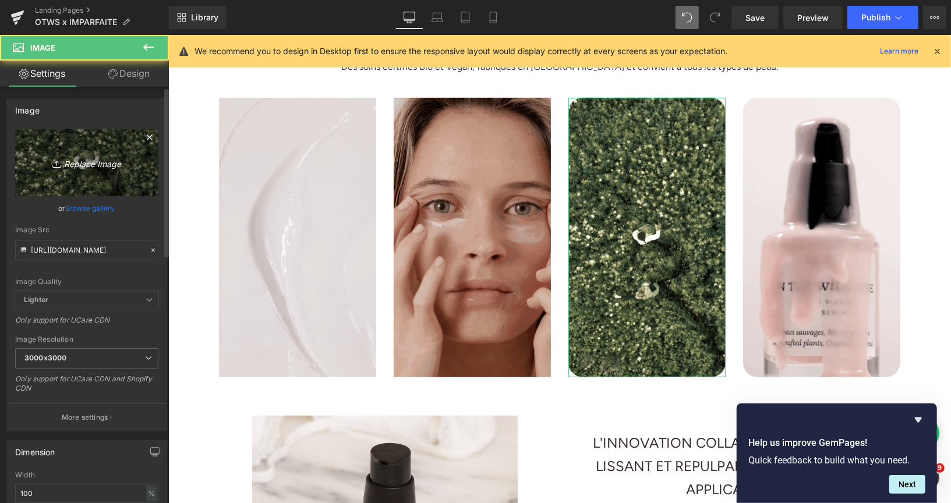
click at [90, 165] on icon "Replace Image" at bounding box center [86, 163] width 93 height 15
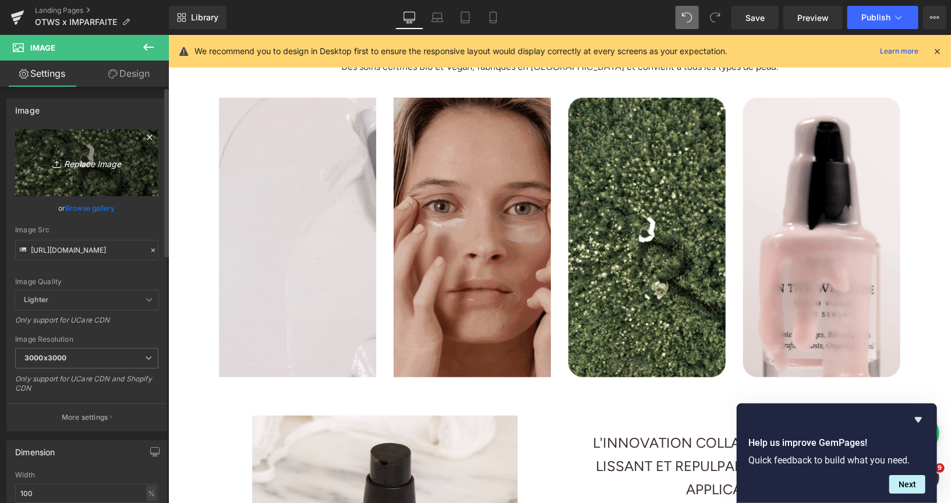
type input "C:\fakepath\landingpageimparfaite7-3MiB.gif"
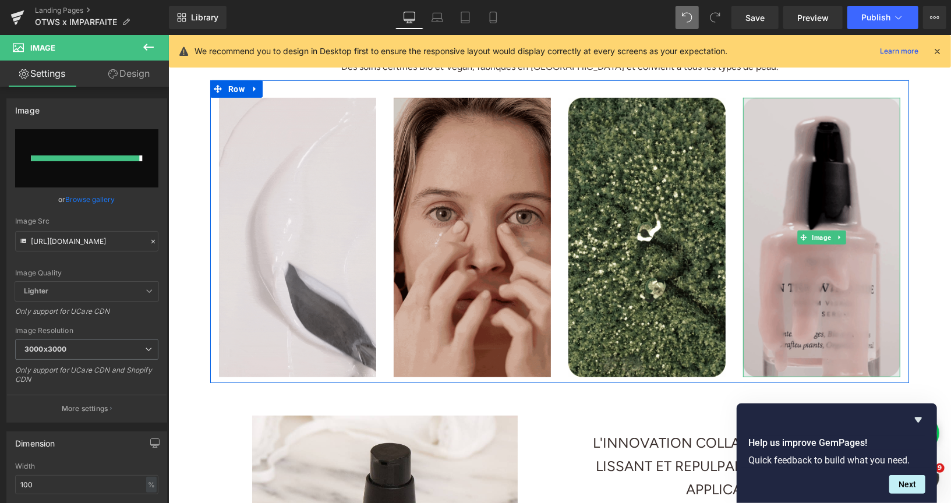
type input "[URL][DOMAIN_NAME]"
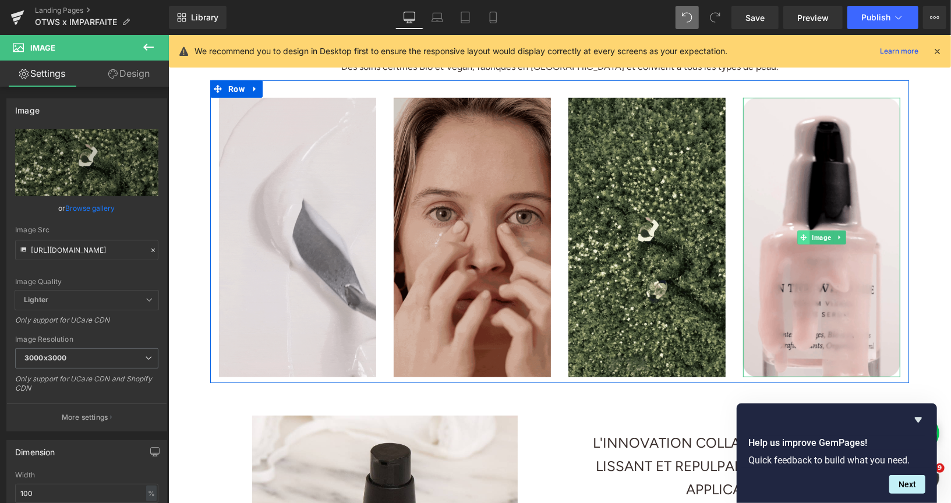
click at [816, 239] on span "Image" at bounding box center [821, 237] width 24 height 14
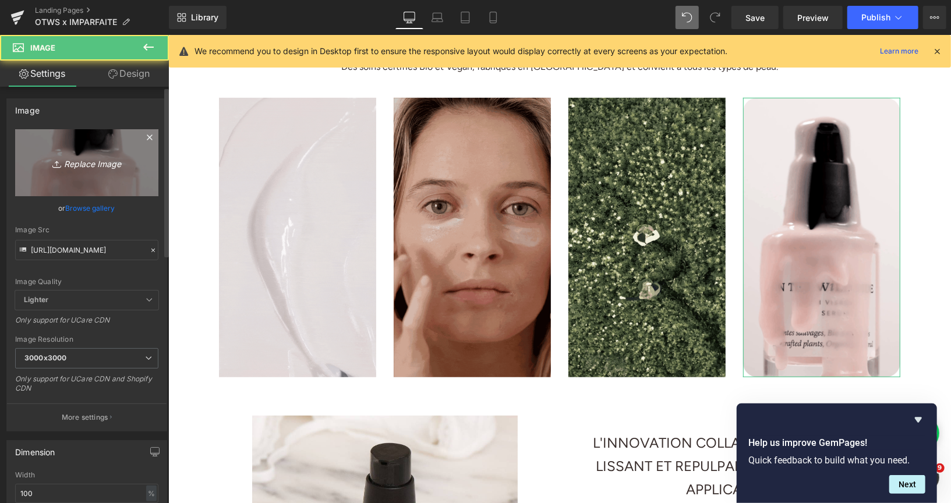
click at [103, 165] on icon "Replace Image" at bounding box center [86, 163] width 93 height 15
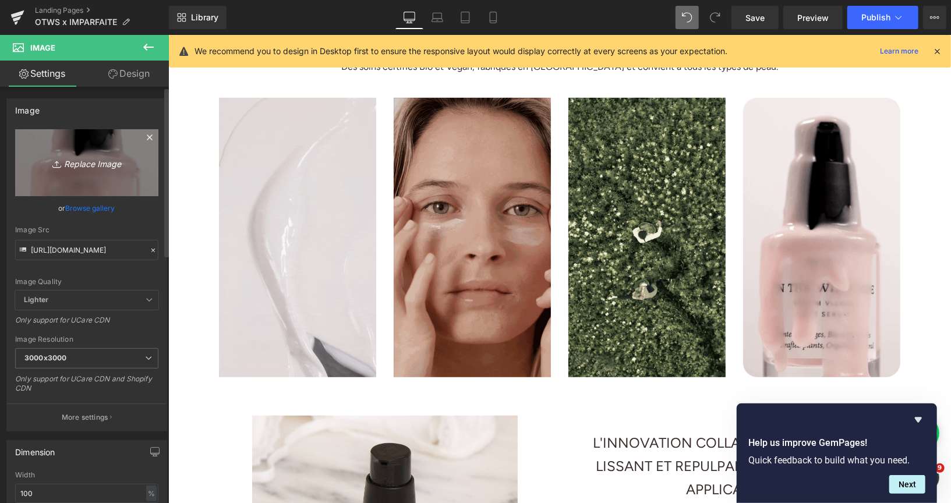
type input "C:\fakepath\landingpageimparfaite9-ezgif.com-optimize.gif"
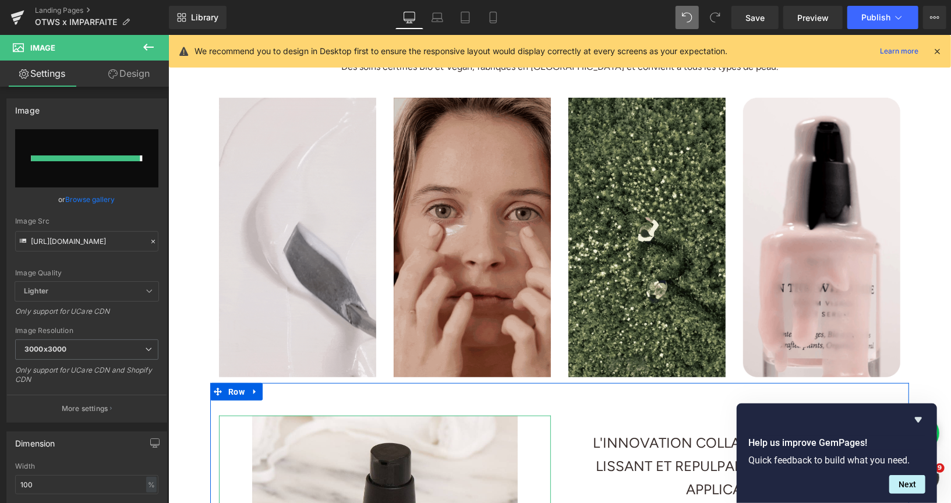
type input "[URL][DOMAIN_NAME]"
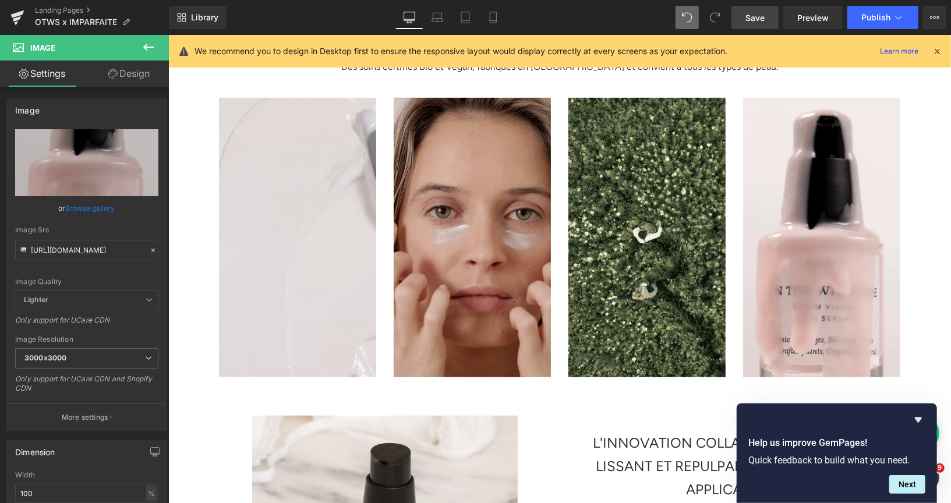
click at [743, 24] on link "Save" at bounding box center [755, 17] width 47 height 23
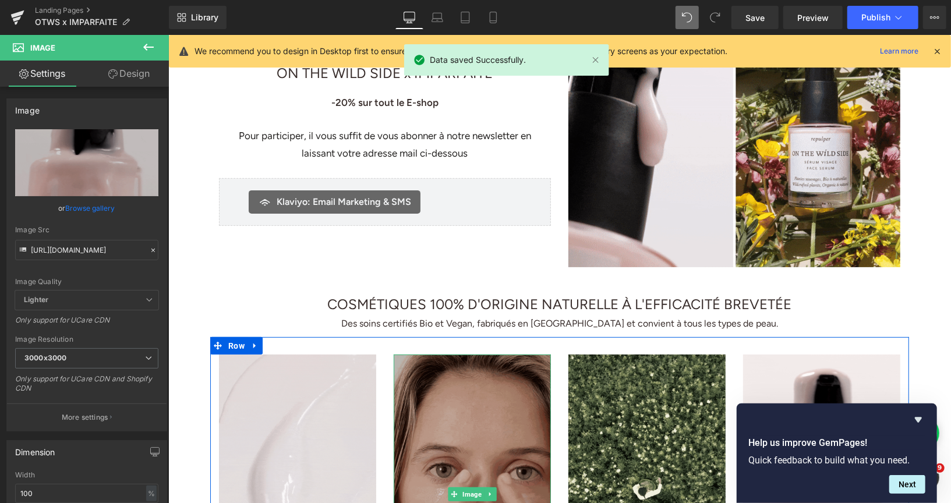
scroll to position [0, 0]
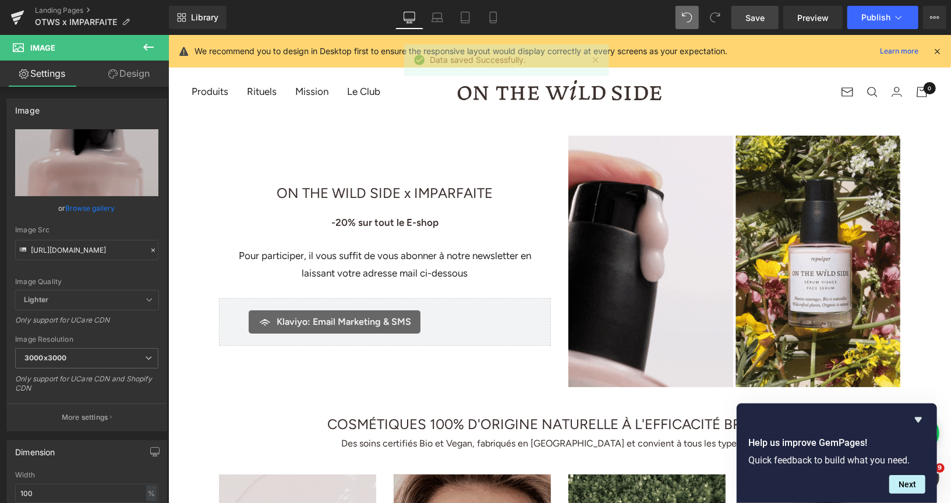
click at [752, 16] on span "Save" at bounding box center [755, 18] width 19 height 12
